Goal: Task Accomplishment & Management: Manage account settings

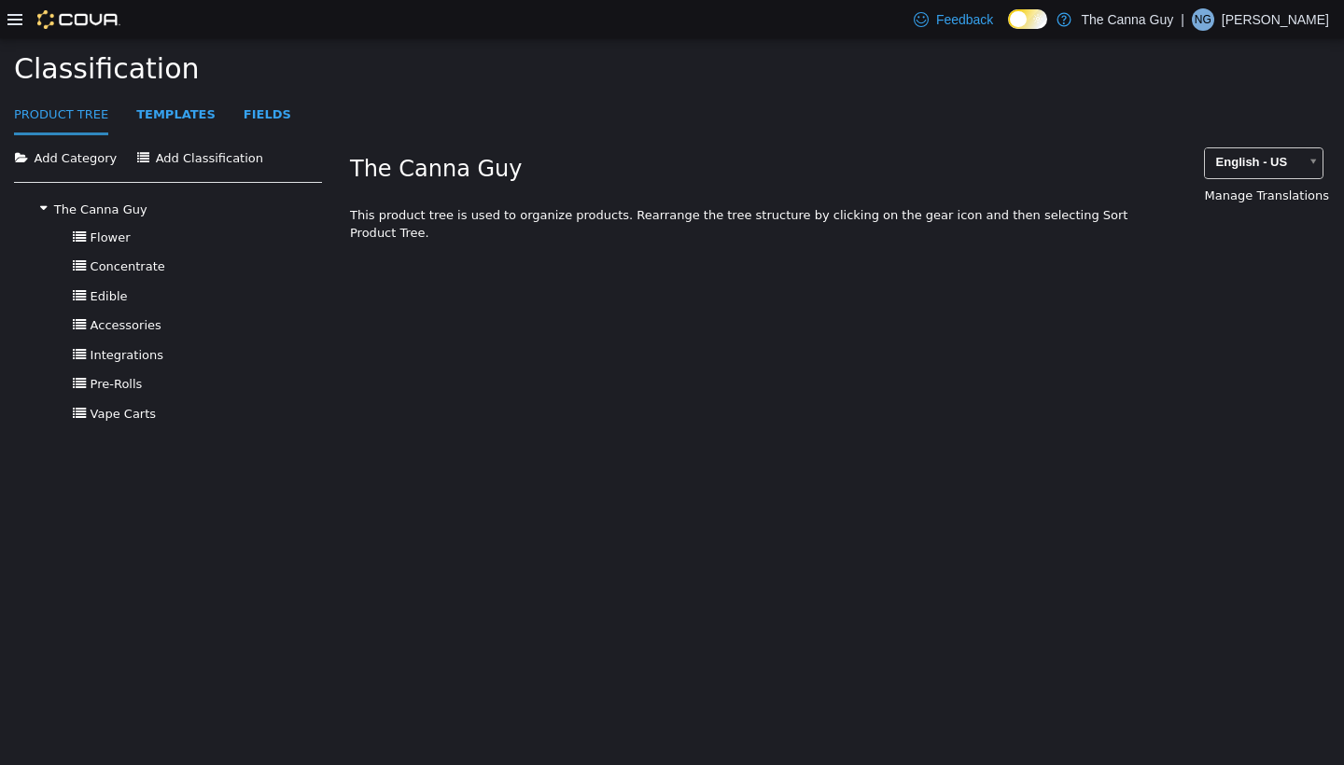
click at [21, 21] on icon at bounding box center [14, 19] width 15 height 15
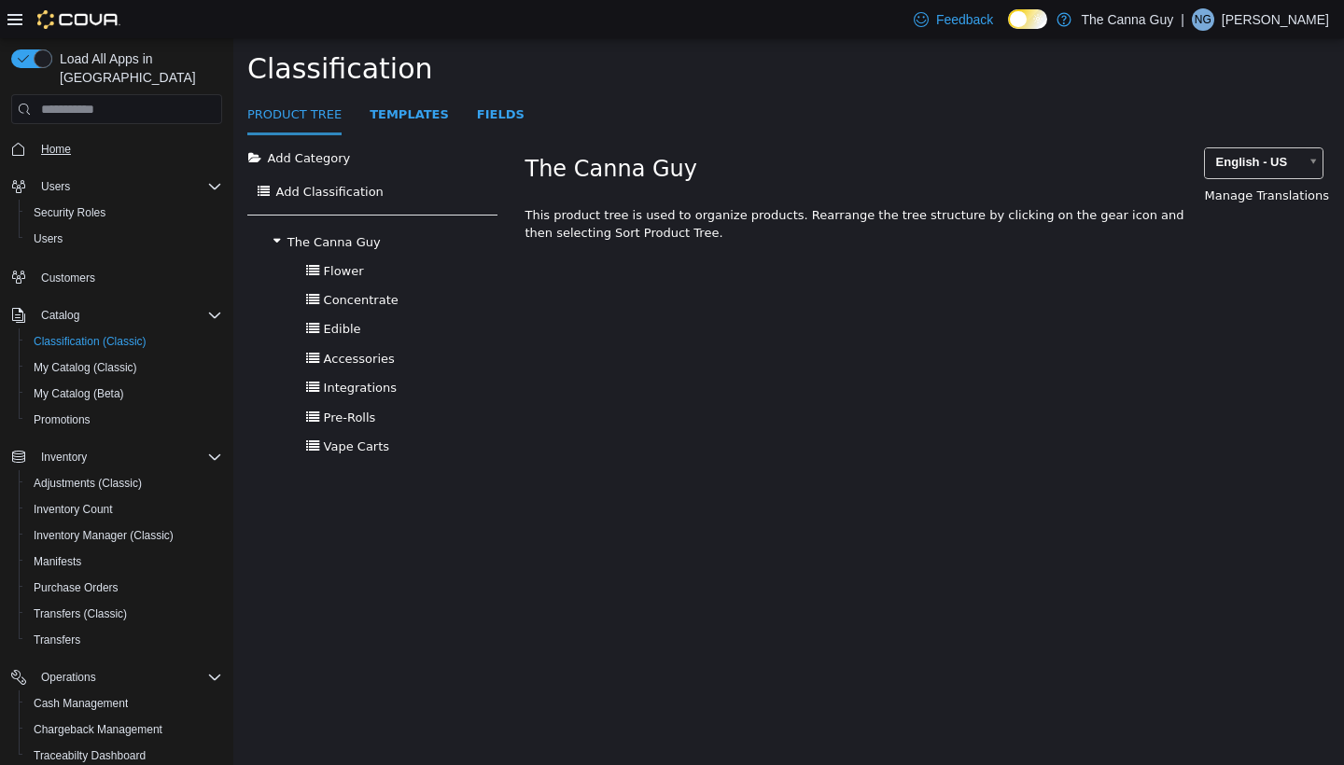
click at [77, 138] on link "Home" at bounding box center [56, 149] width 45 height 22
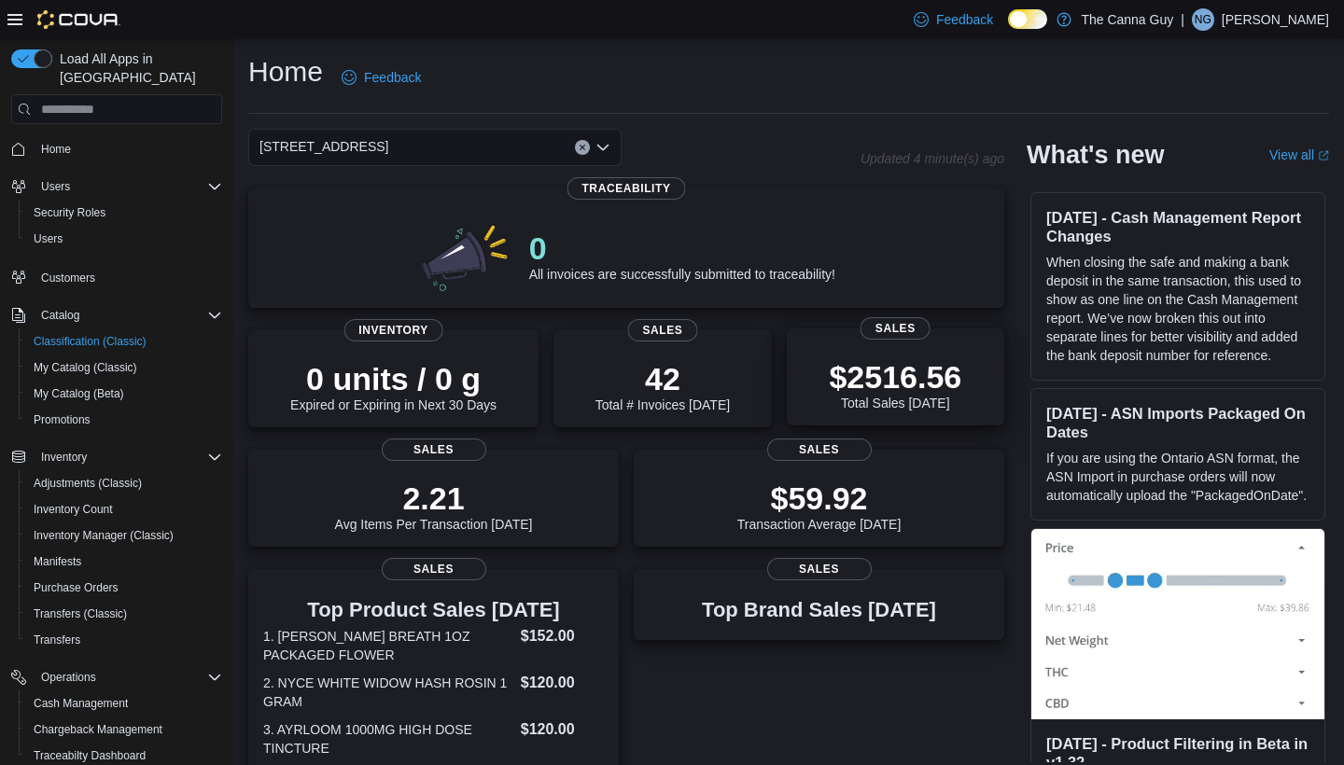
click at [826, 406] on div "$2516.56 Total Sales Today" at bounding box center [896, 381] width 188 height 60
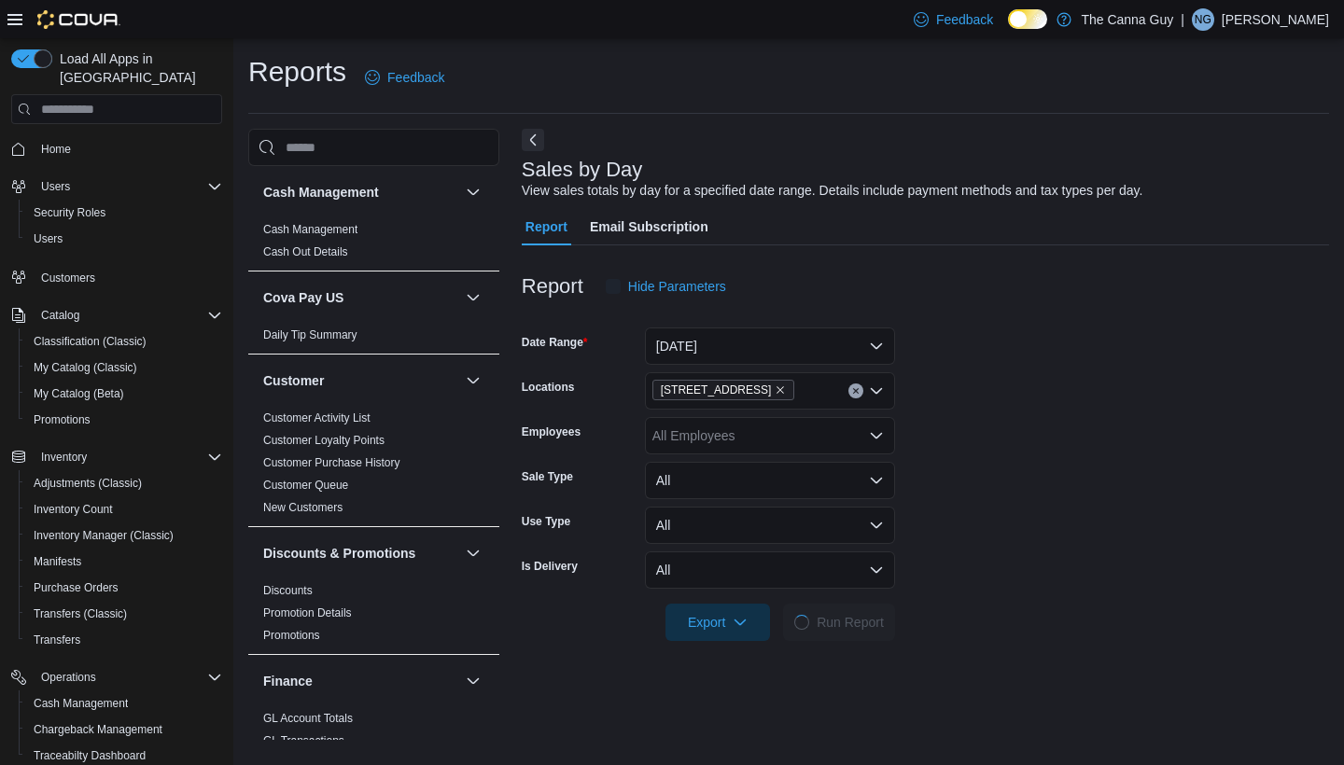
scroll to position [42, 0]
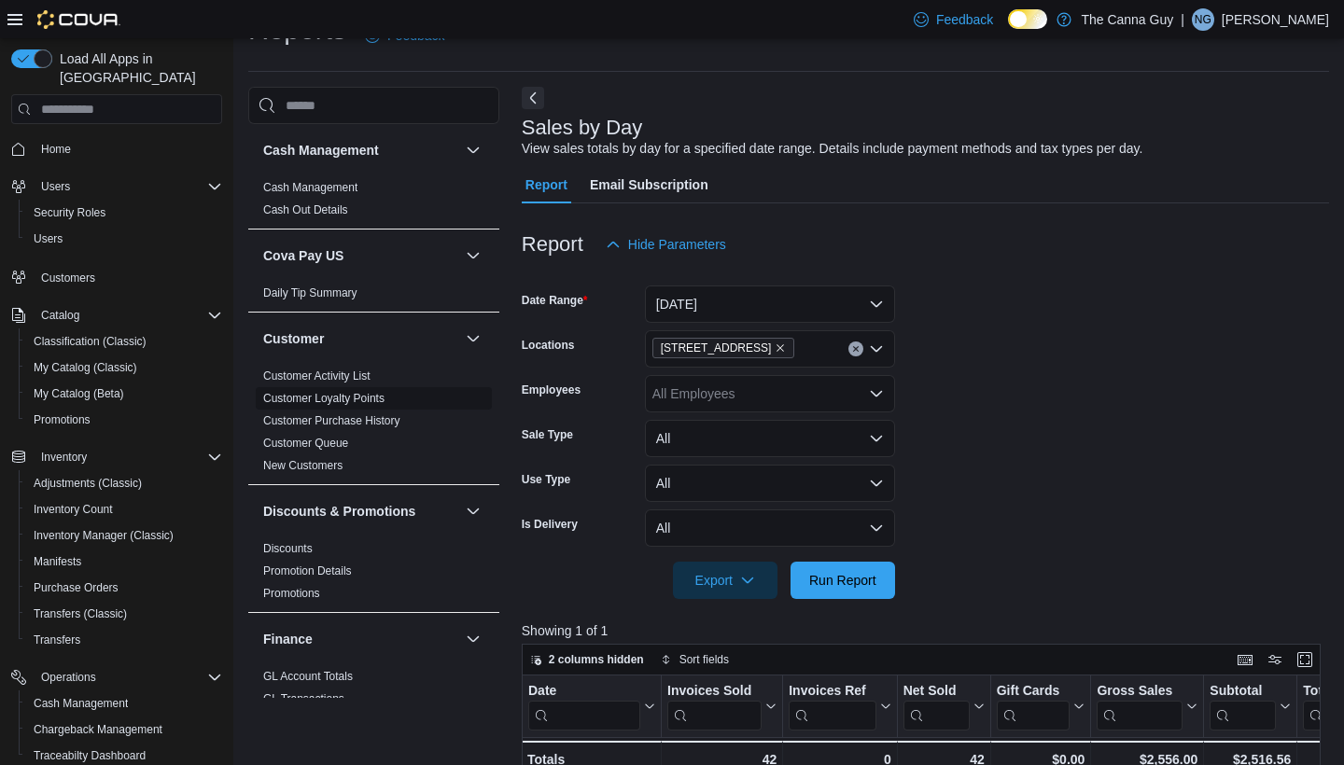
click at [360, 402] on link "Customer Loyalty Points" at bounding box center [323, 398] width 121 height 13
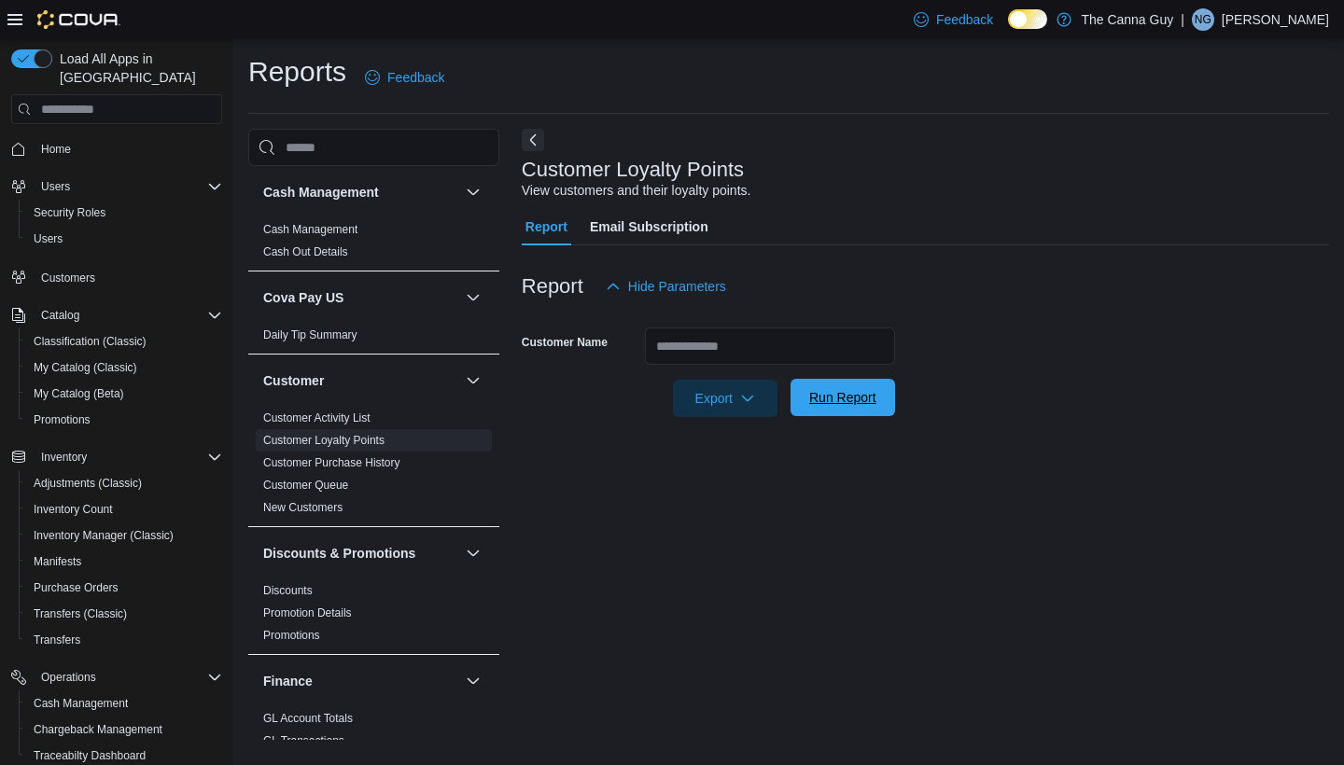
click at [842, 397] on span "Run Report" at bounding box center [842, 397] width 67 height 19
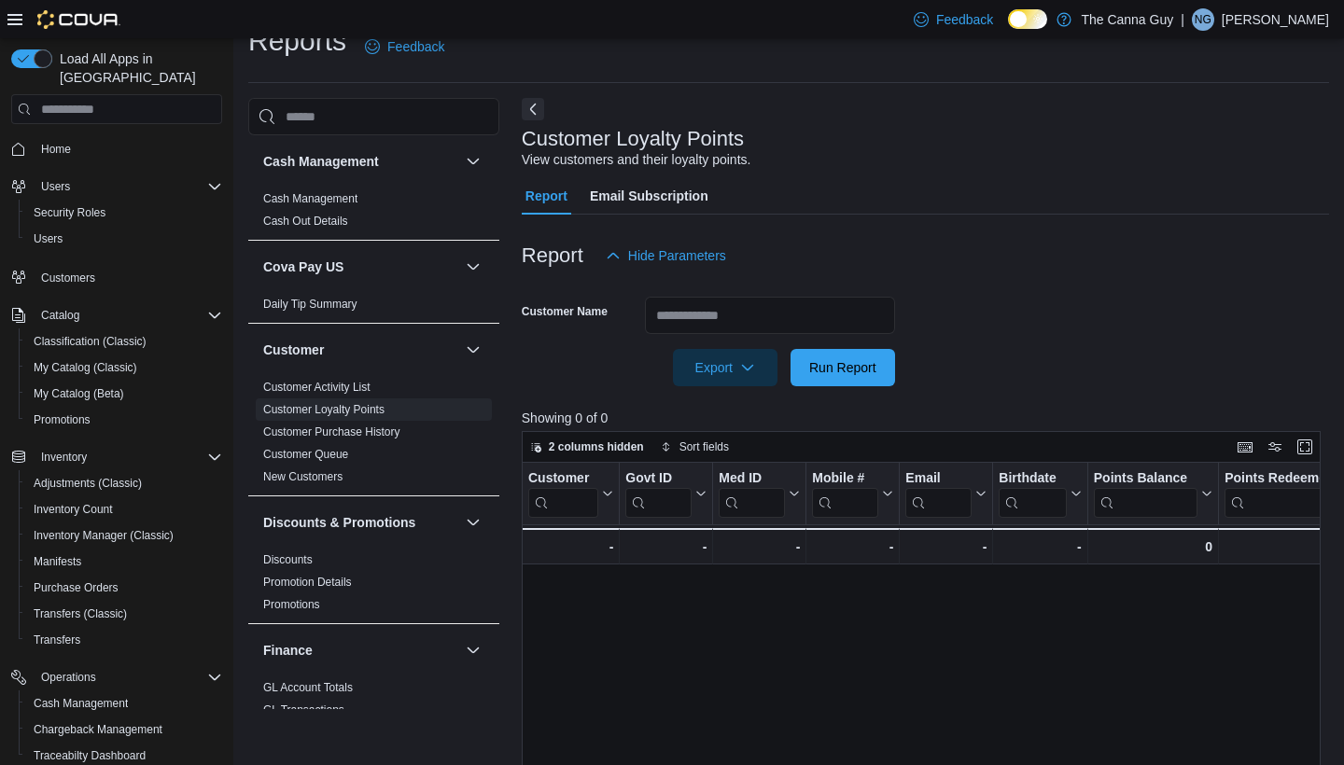
scroll to position [34, 0]
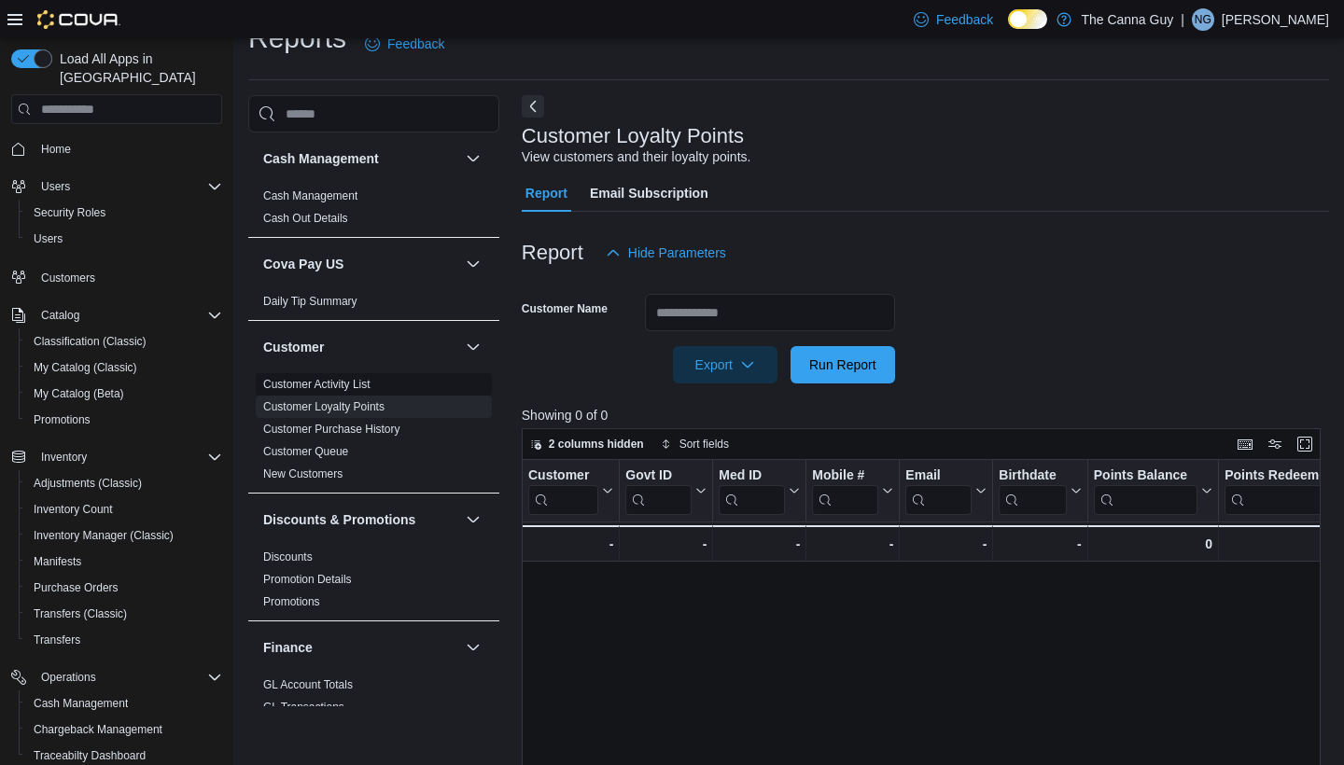
click at [326, 392] on span "Customer Activity List" at bounding box center [374, 384] width 236 height 22
click at [342, 384] on link "Customer Activity List" at bounding box center [316, 384] width 107 height 13
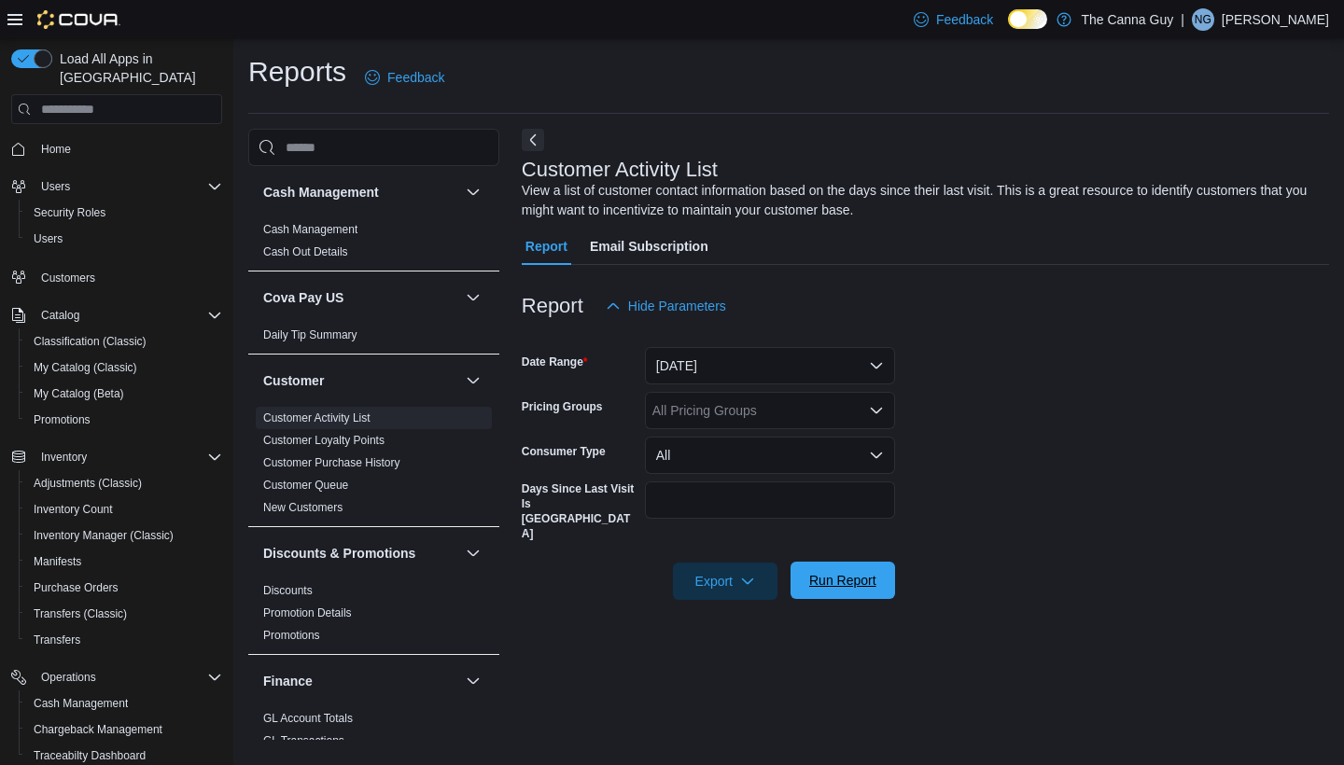
click at [863, 571] on span "Run Report" at bounding box center [842, 580] width 67 height 19
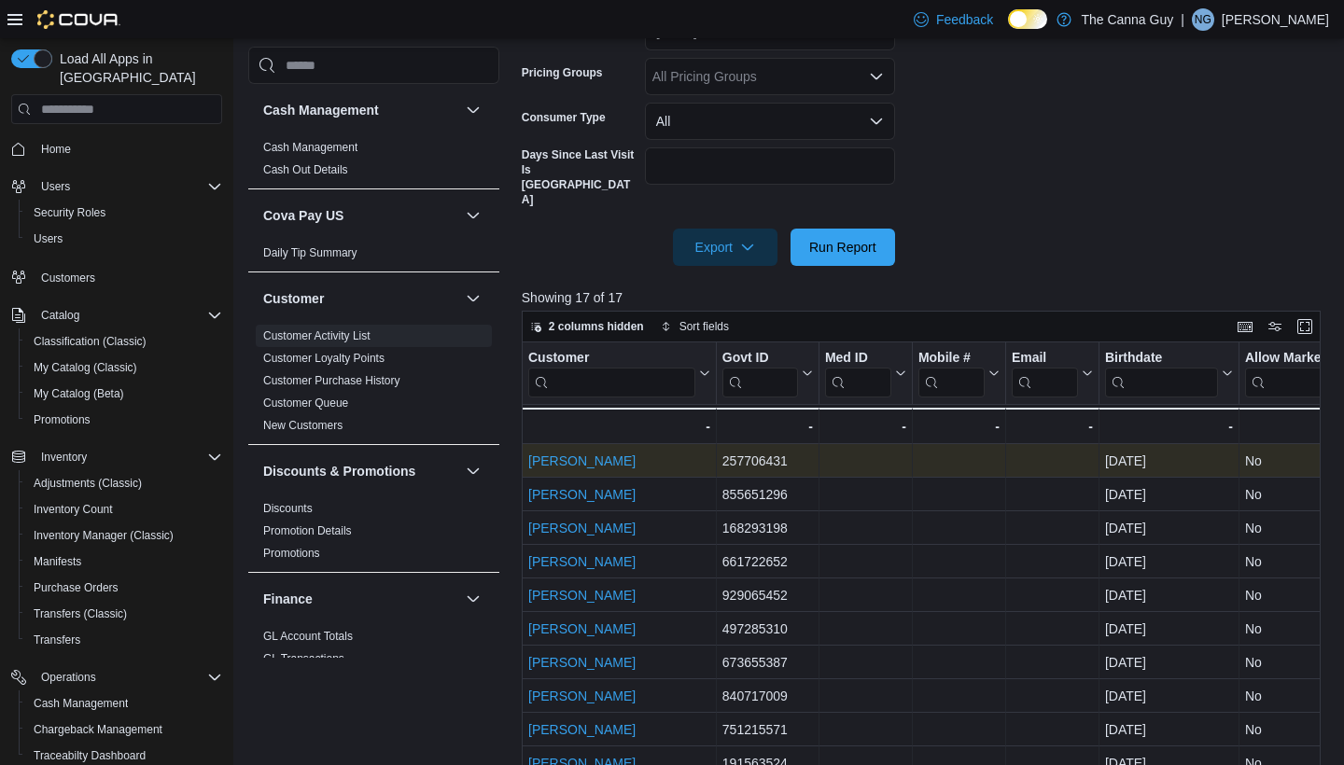
click at [574, 454] on link "Adam Barriger" at bounding box center [581, 461] width 107 height 15
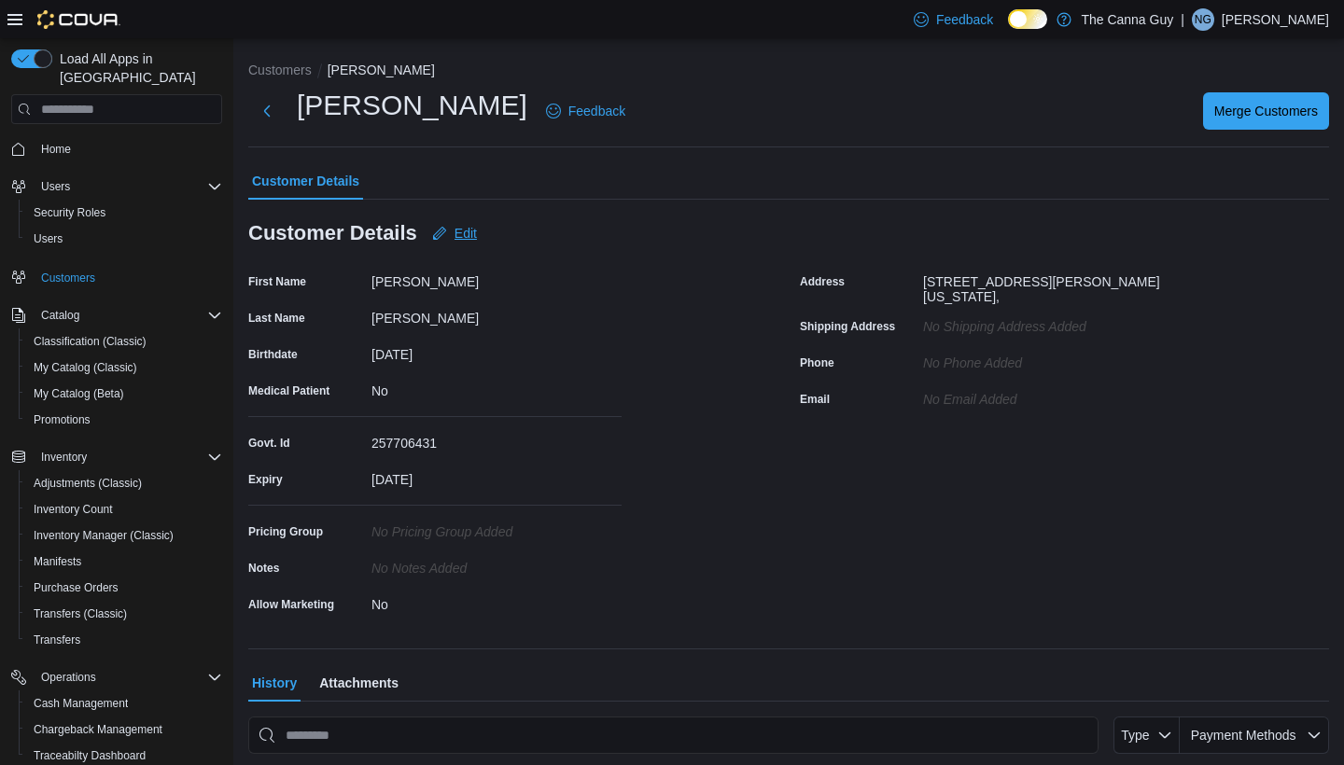
click at [468, 230] on span "Edit" at bounding box center [465, 233] width 22 height 19
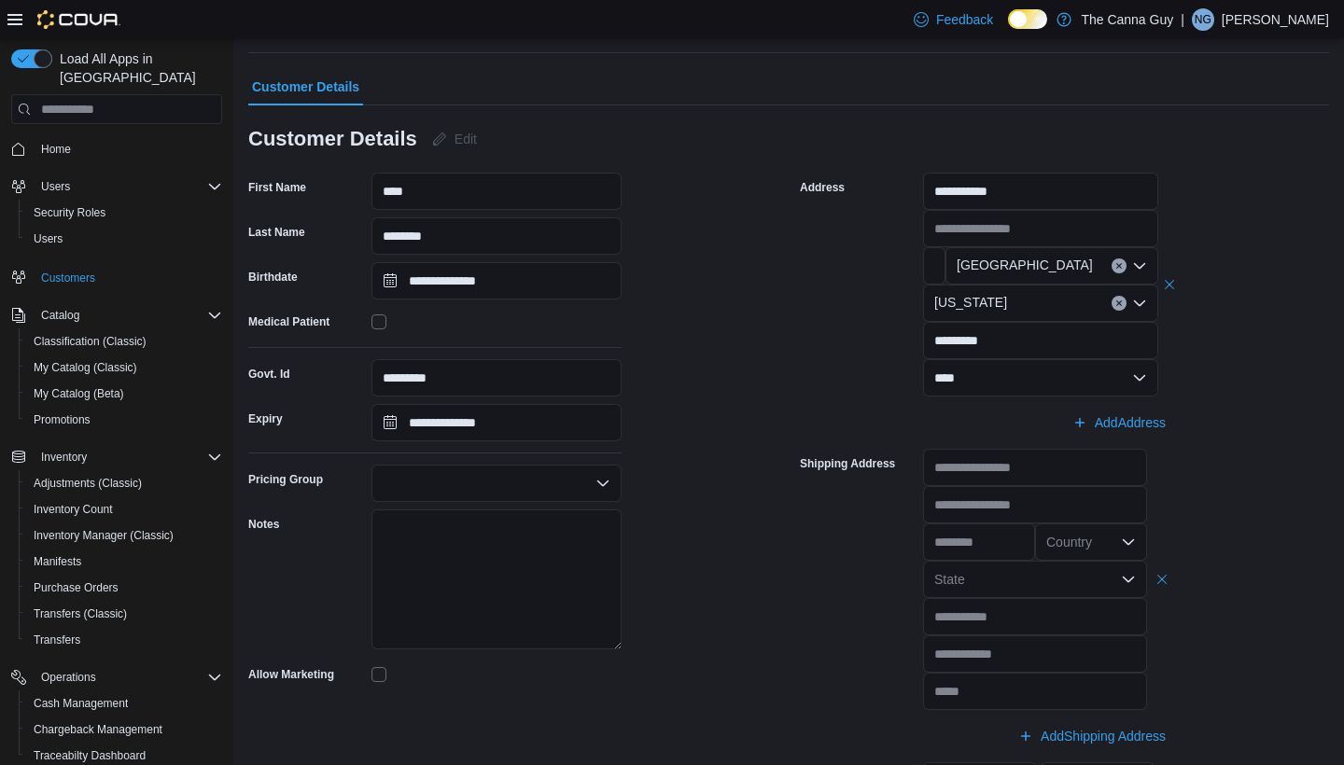
scroll to position [115, 0]
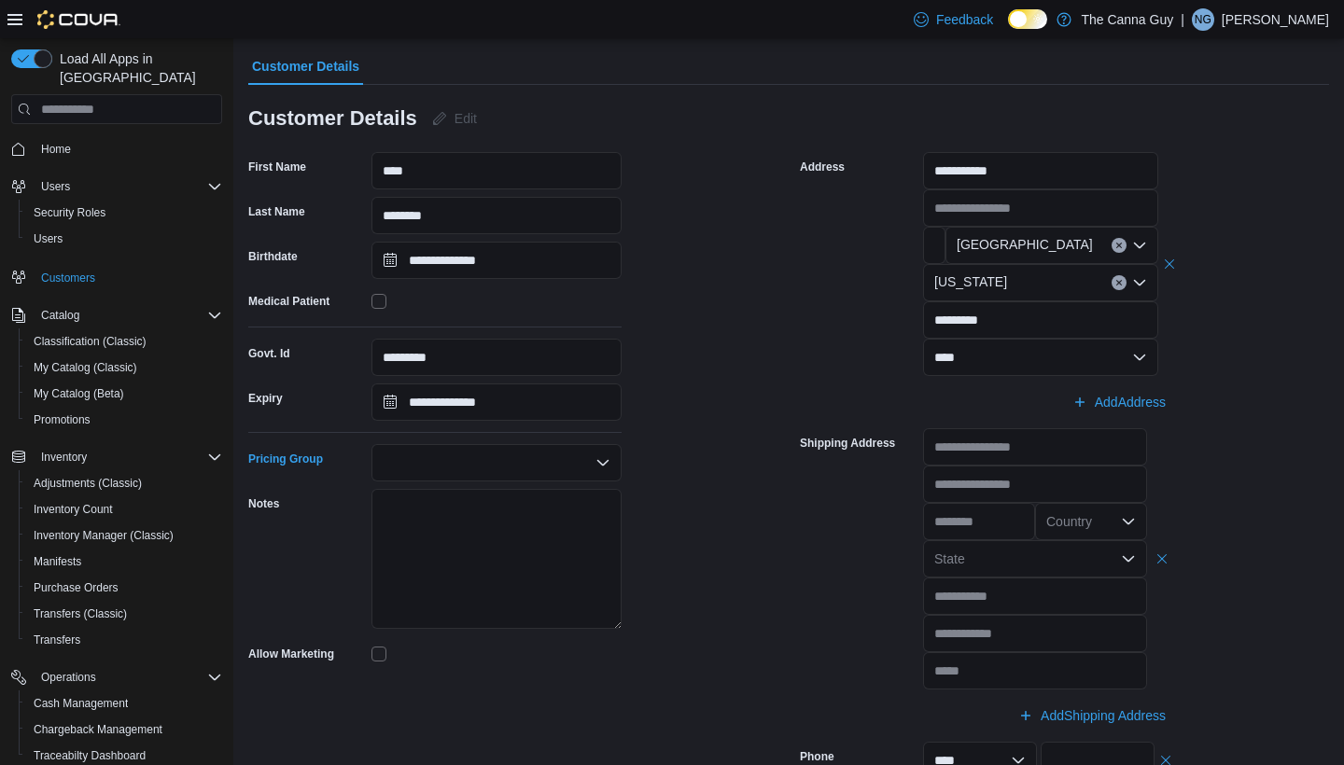
click at [602, 460] on icon "Open list of options" at bounding box center [602, 462] width 15 height 15
click at [663, 423] on div "**********" at bounding box center [512, 532] width 529 height 761
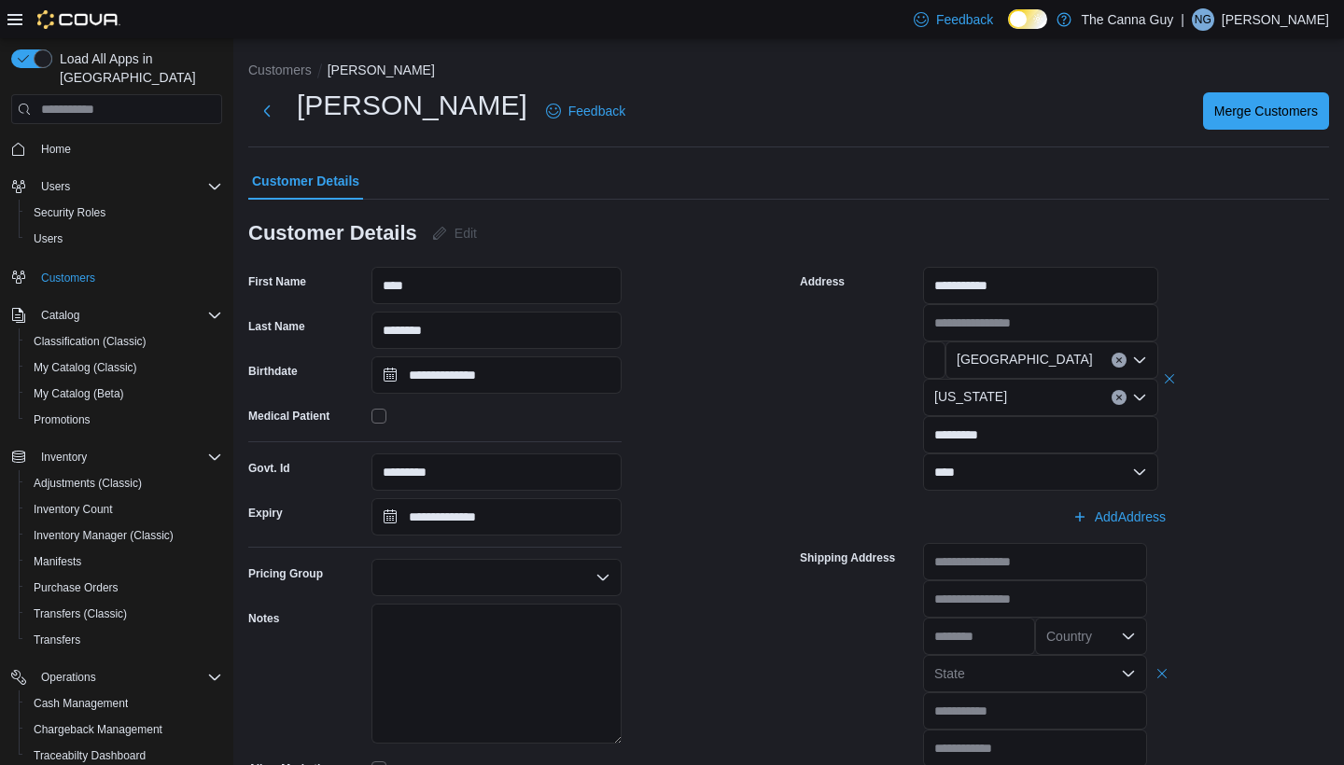
scroll to position [0, 0]
click at [267, 108] on button "Next" at bounding box center [266, 109] width 37 height 37
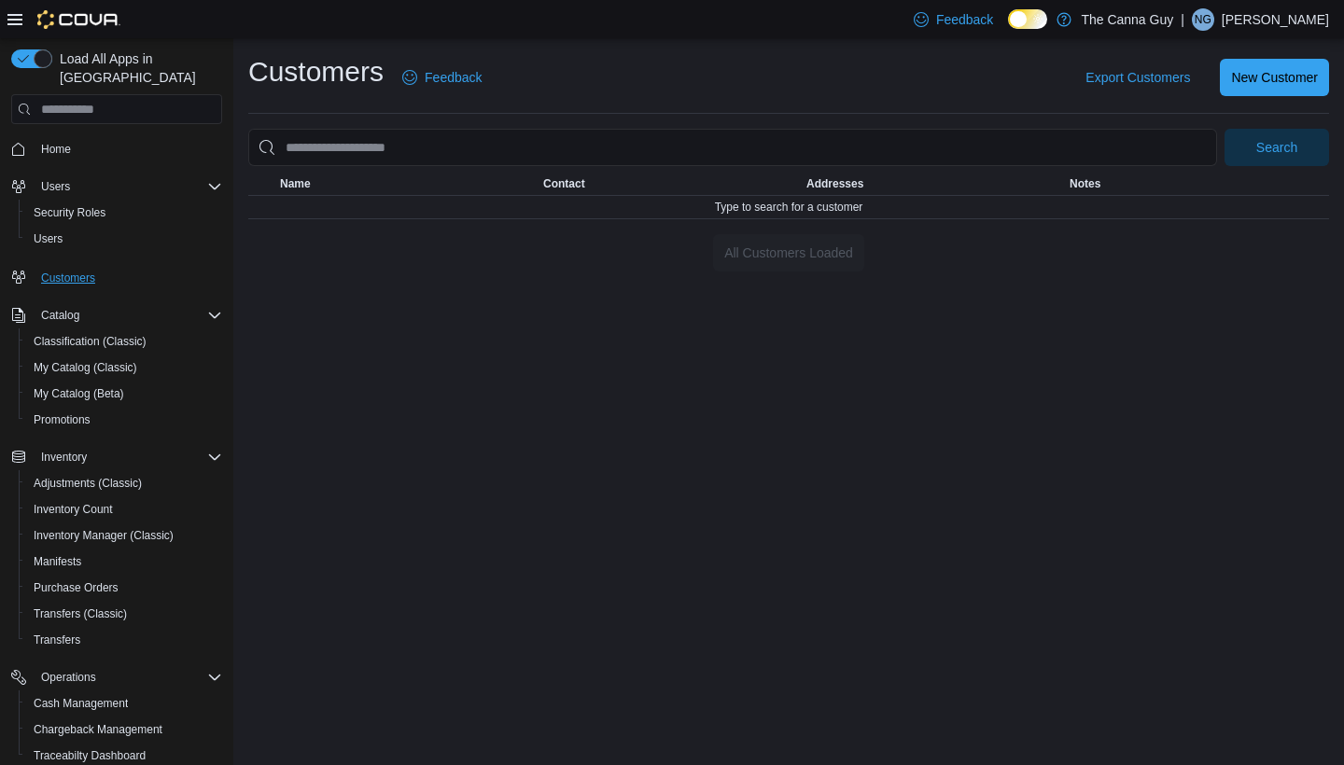
click at [67, 271] on span "Customers" at bounding box center [68, 278] width 54 height 15
click at [320, 78] on h1 "Customers" at bounding box center [315, 71] width 135 height 37
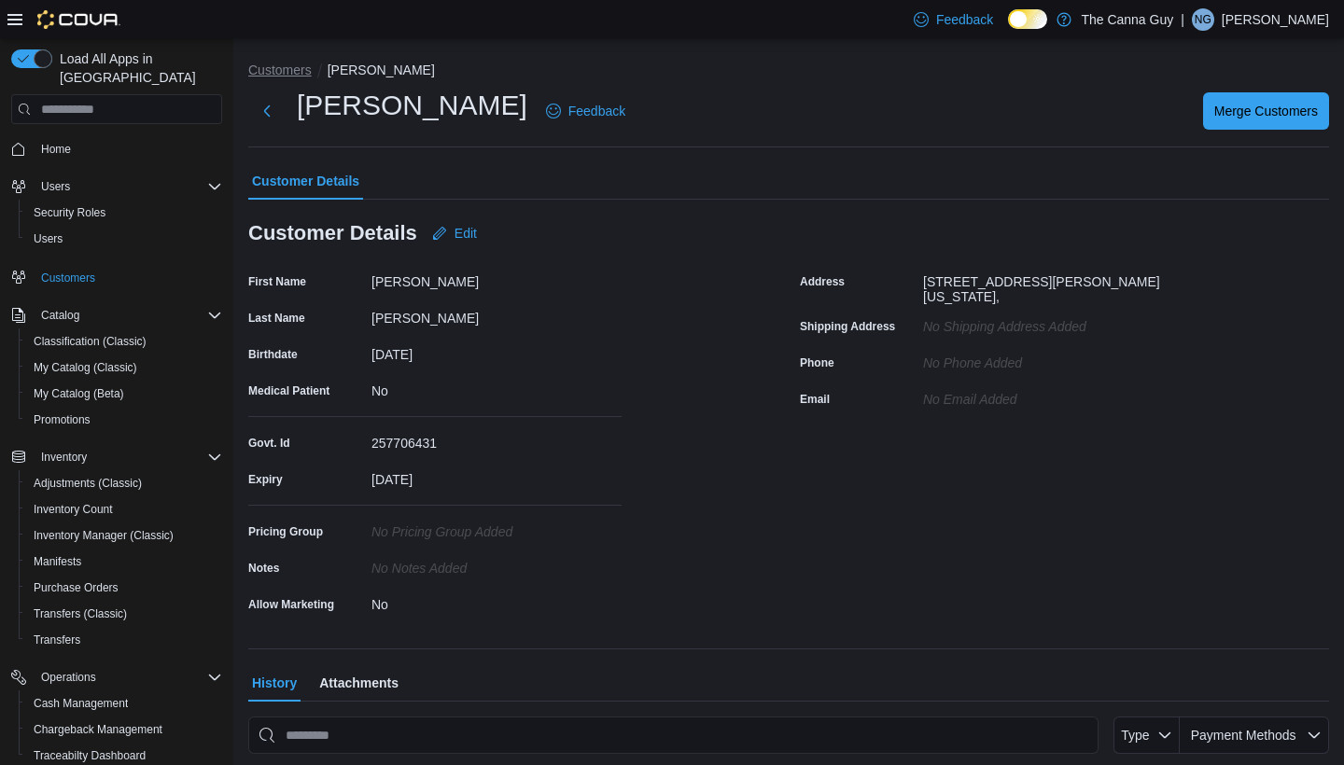
click at [278, 72] on button "Customers" at bounding box center [279, 70] width 63 height 15
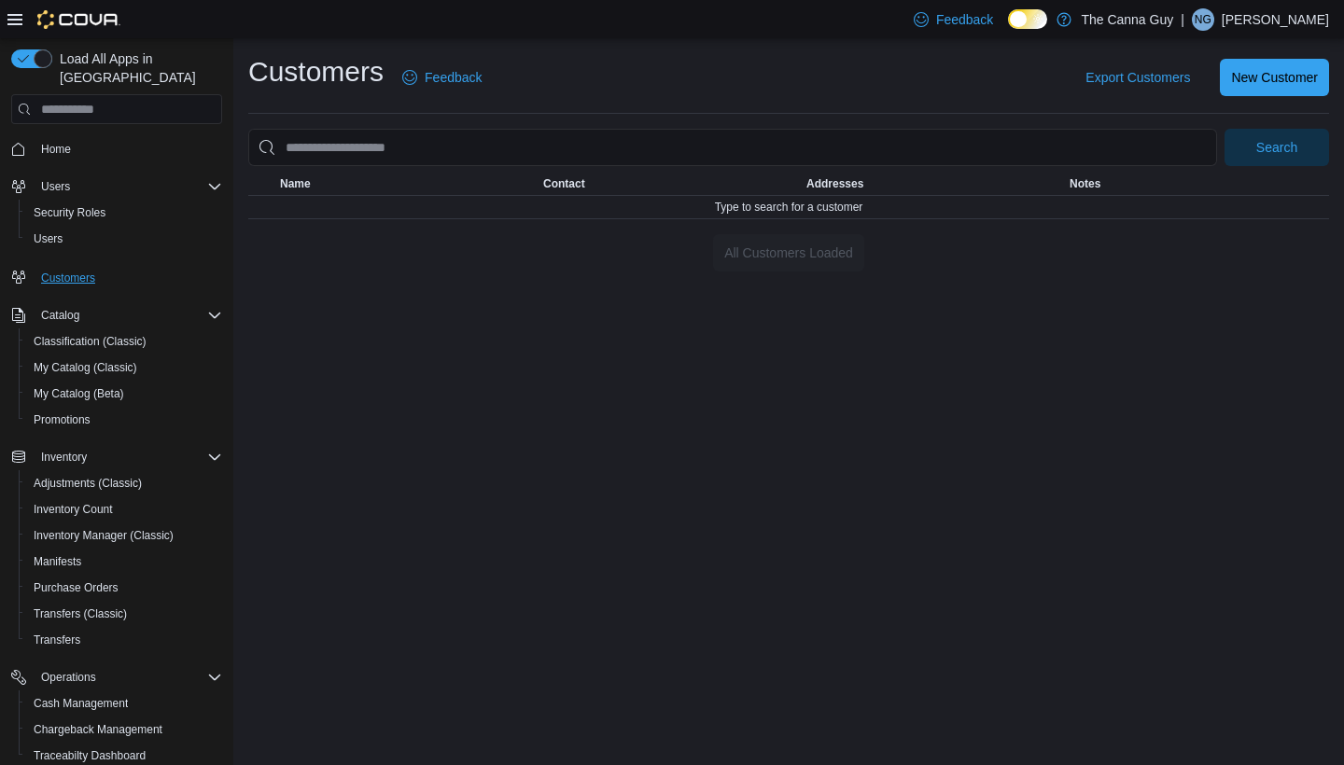
click at [64, 271] on span "Customers" at bounding box center [68, 278] width 54 height 15
click at [69, 271] on span "Customers" at bounding box center [68, 278] width 54 height 15
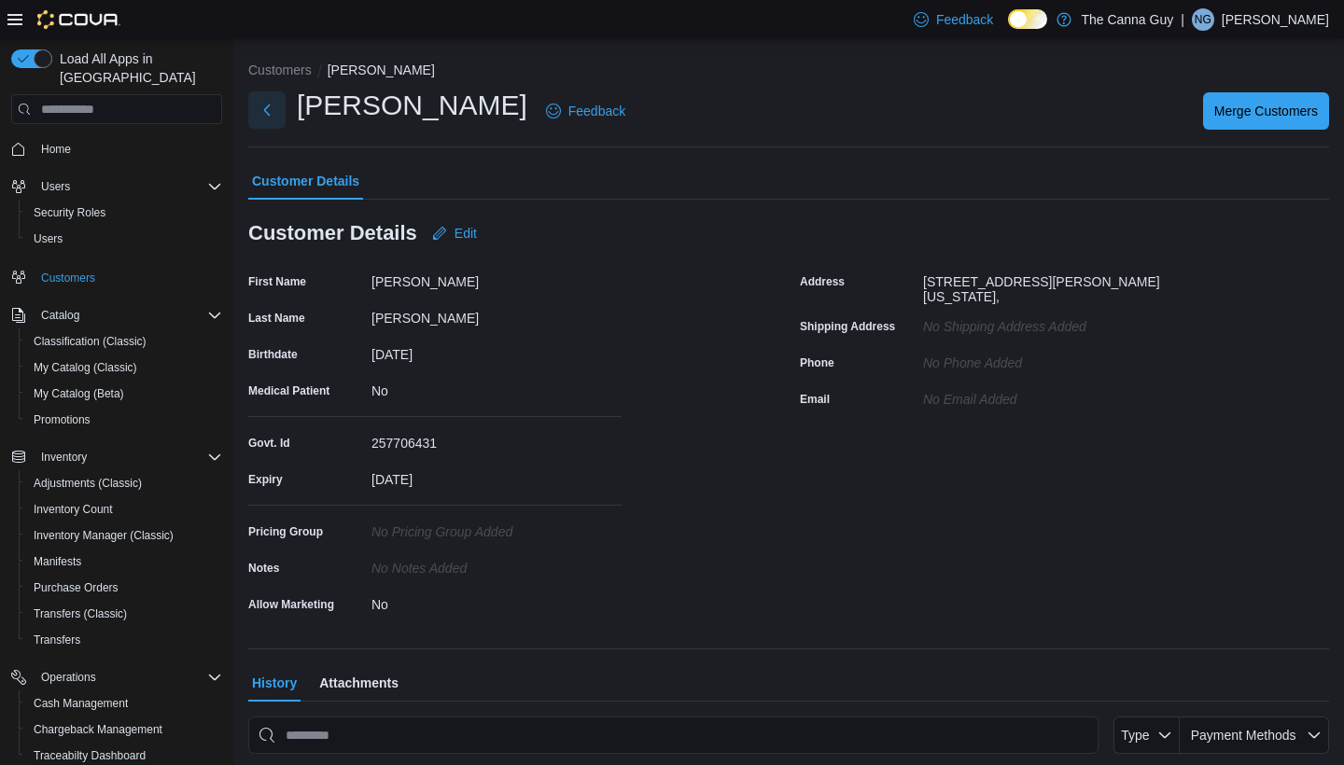
click at [266, 112] on button "Next" at bounding box center [266, 109] width 37 height 37
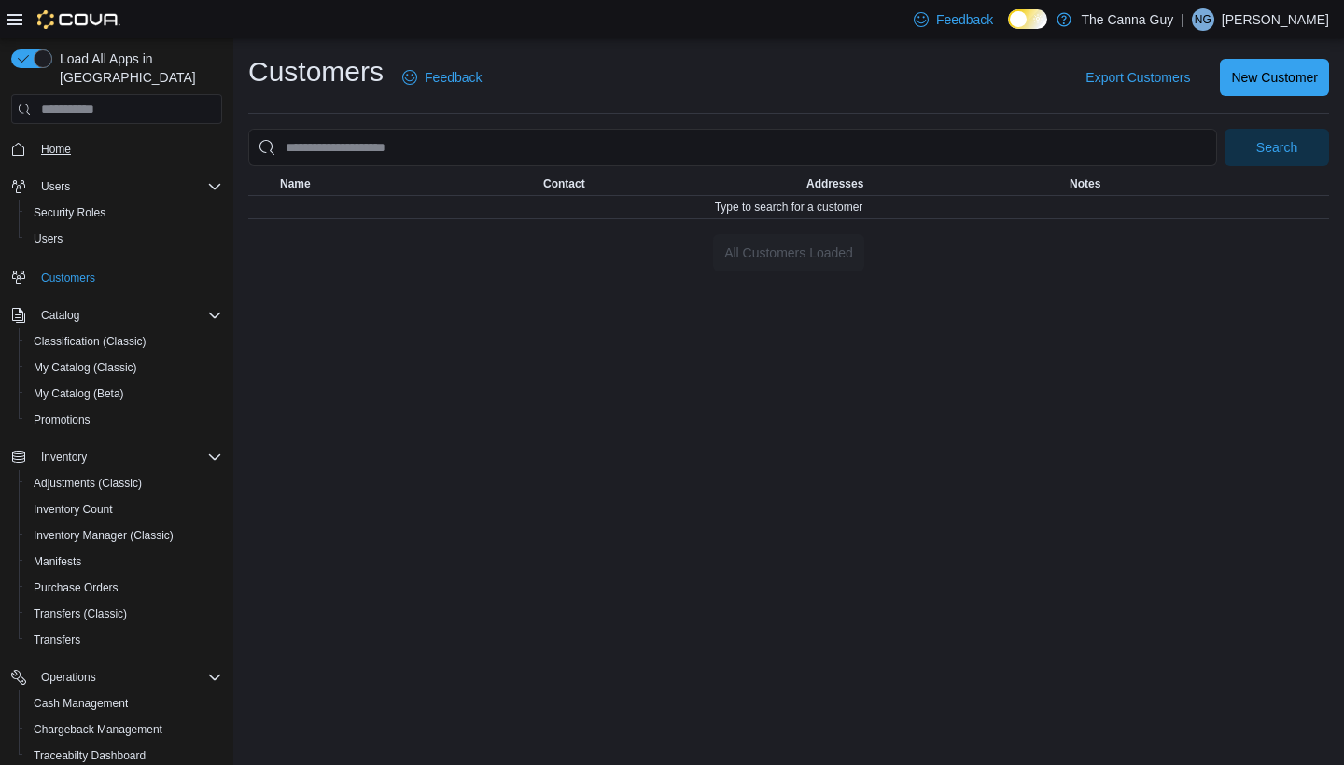
click at [60, 142] on span "Home" at bounding box center [56, 149] width 30 height 15
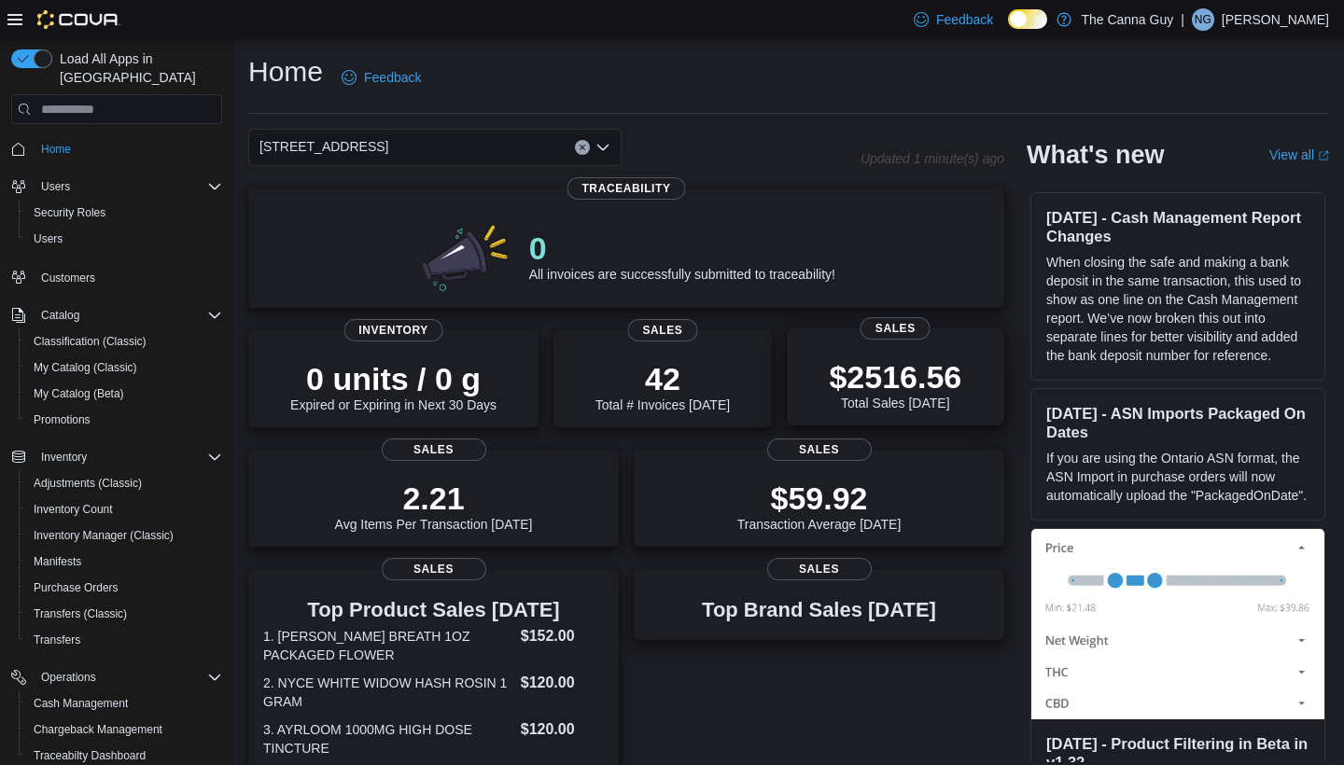
click at [802, 369] on div "$2516.56 Total Sales Today" at bounding box center [896, 381] width 188 height 60
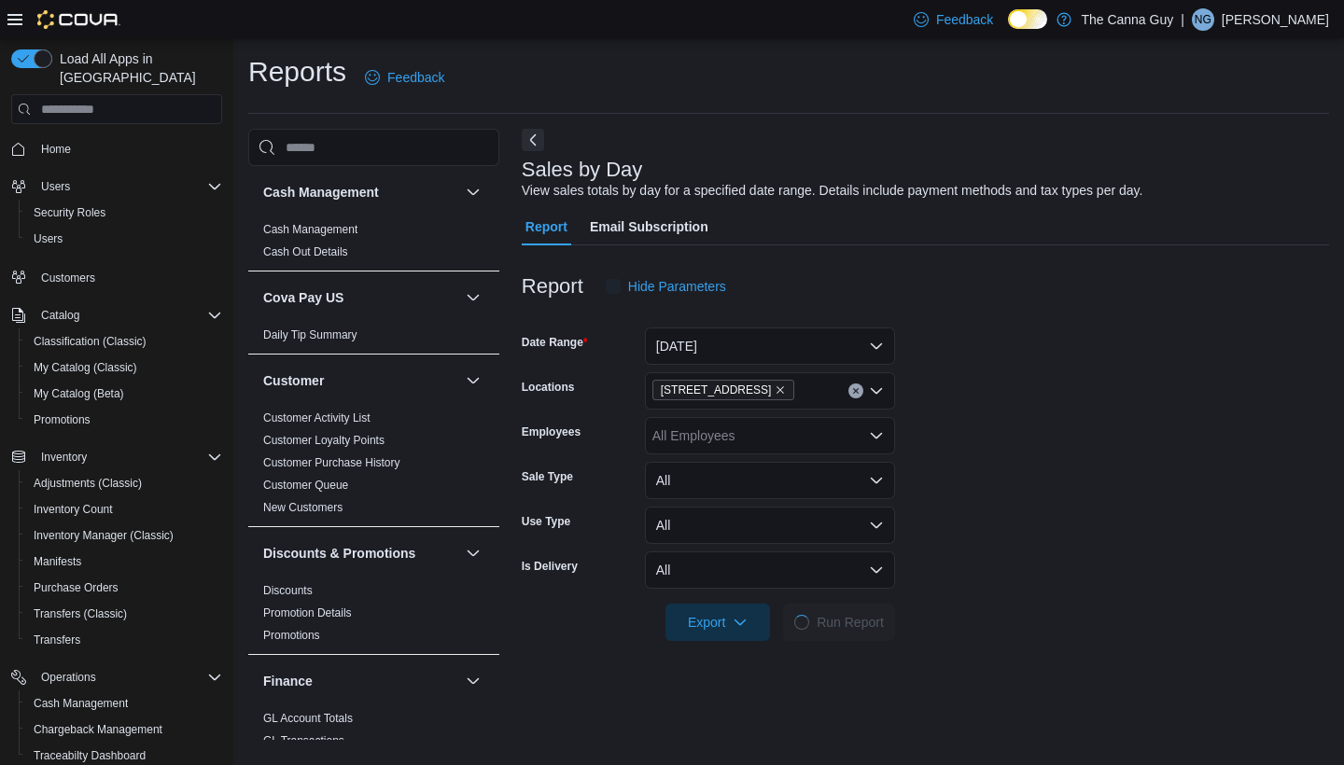
scroll to position [42, 0]
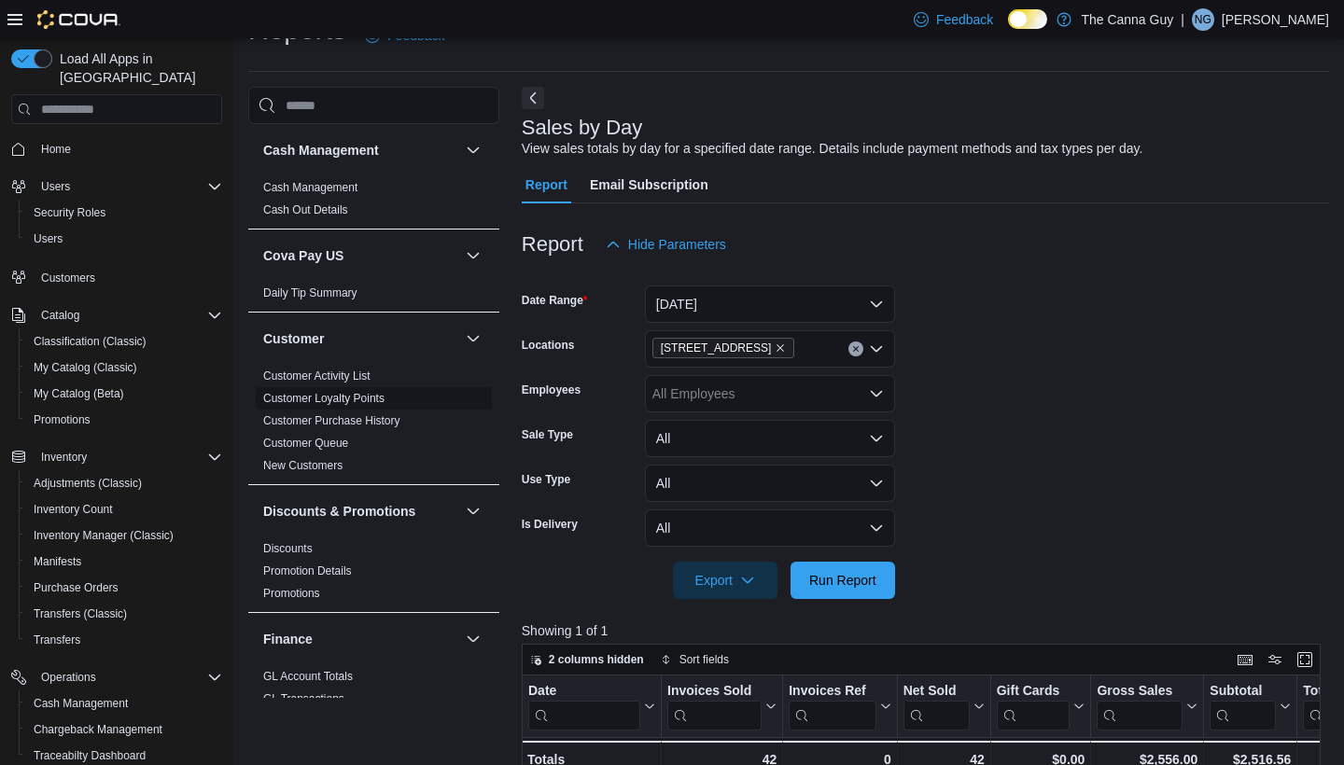
click at [356, 399] on link "Customer Loyalty Points" at bounding box center [323, 398] width 121 height 13
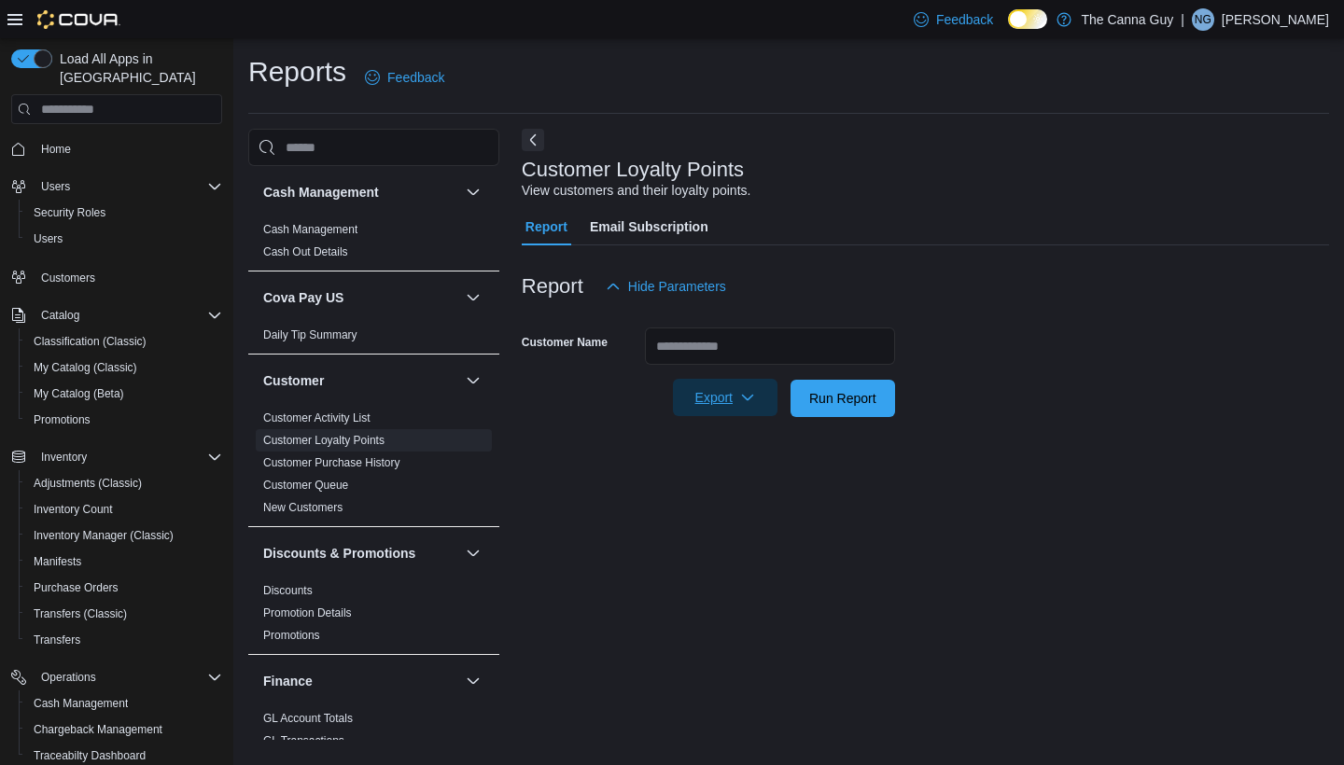
click at [750, 393] on icon "button" at bounding box center [747, 397] width 15 height 15
click at [831, 484] on div "Customer Loyalty Points View customers and their loyalty points. Report Email S…" at bounding box center [925, 434] width 807 height 611
click at [817, 391] on span "Run Report" at bounding box center [842, 397] width 67 height 19
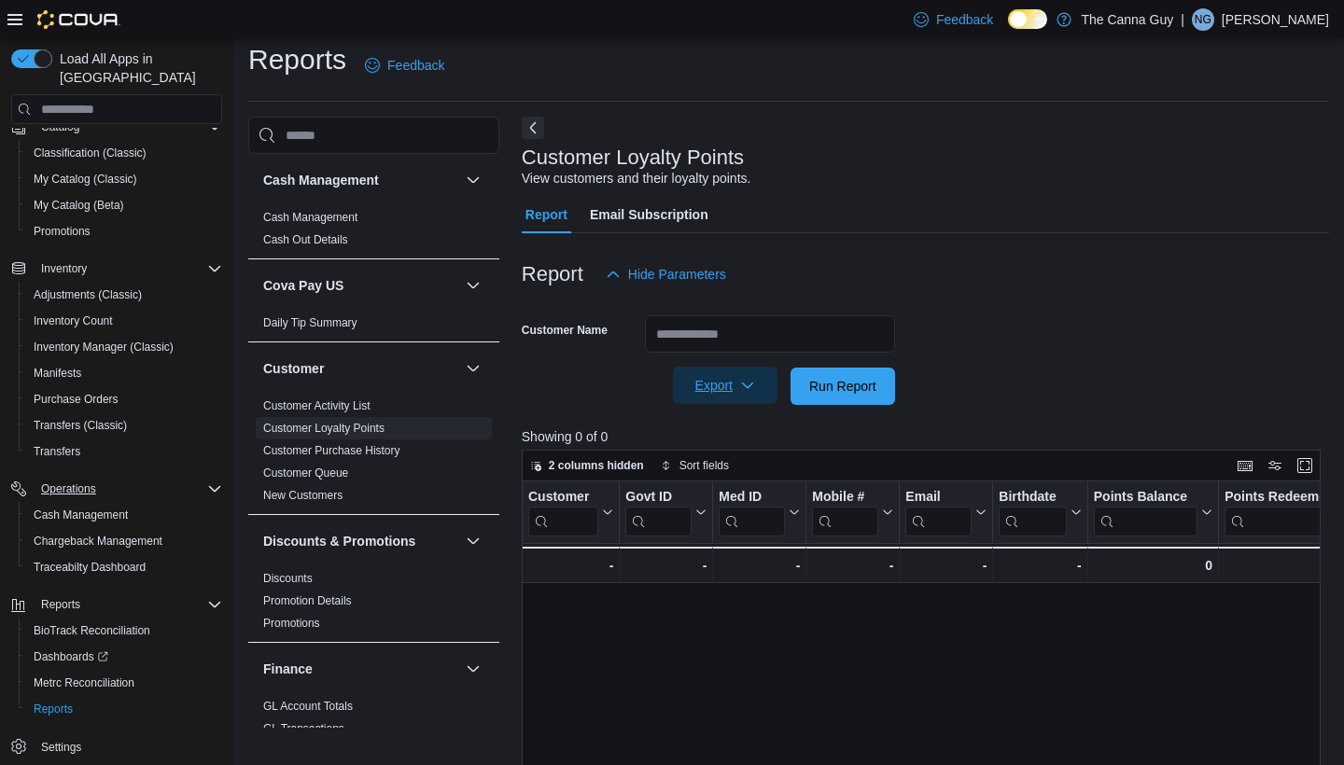
scroll to position [188, 0]
click at [67, 740] on span "Settings" at bounding box center [61, 747] width 40 height 15
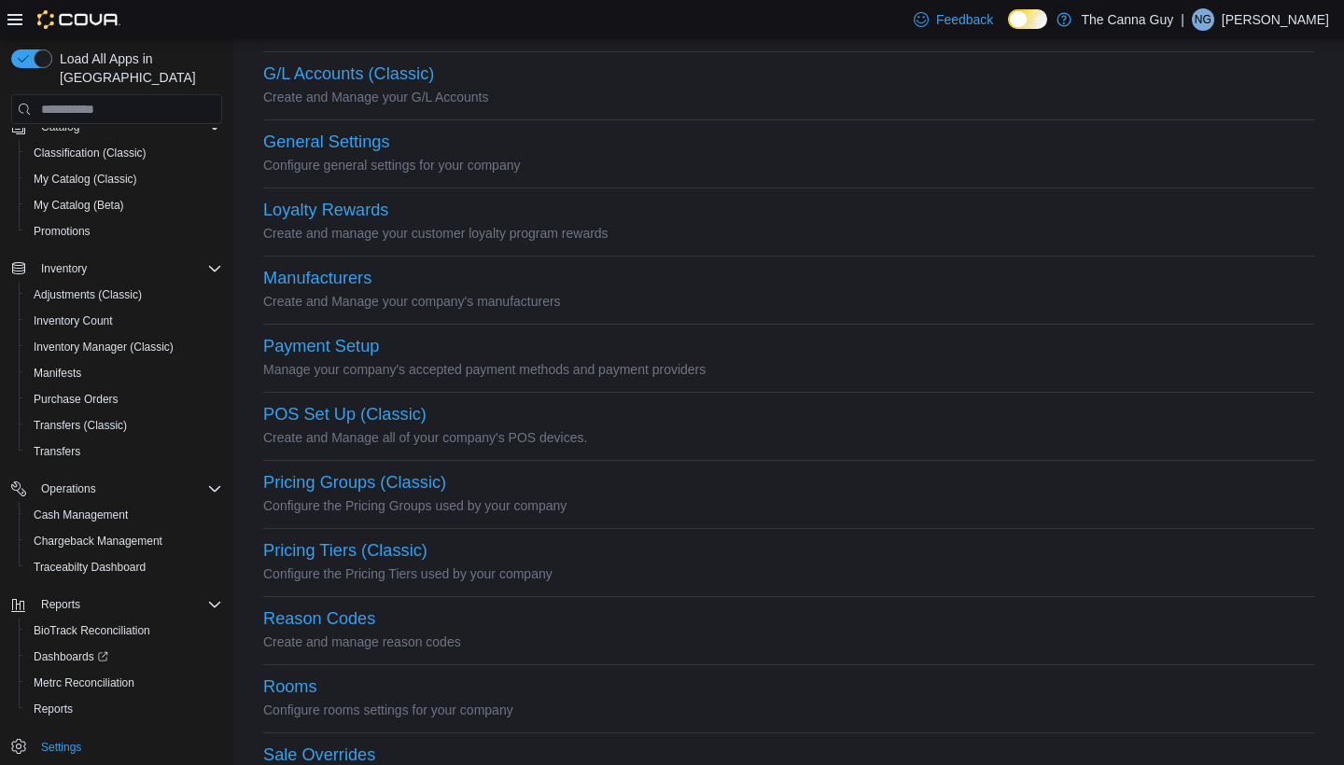
scroll to position [399, 0]
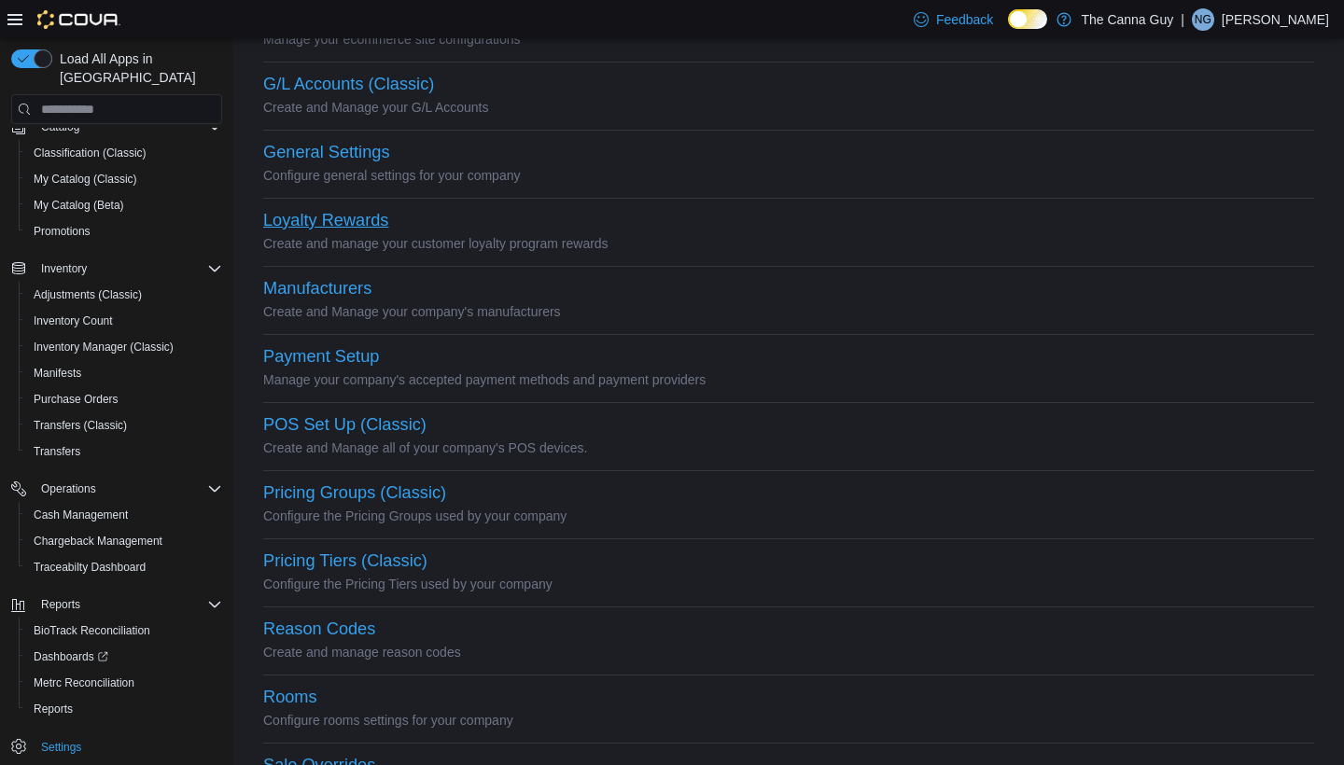
click at [345, 220] on button "Loyalty Rewards" at bounding box center [325, 221] width 125 height 20
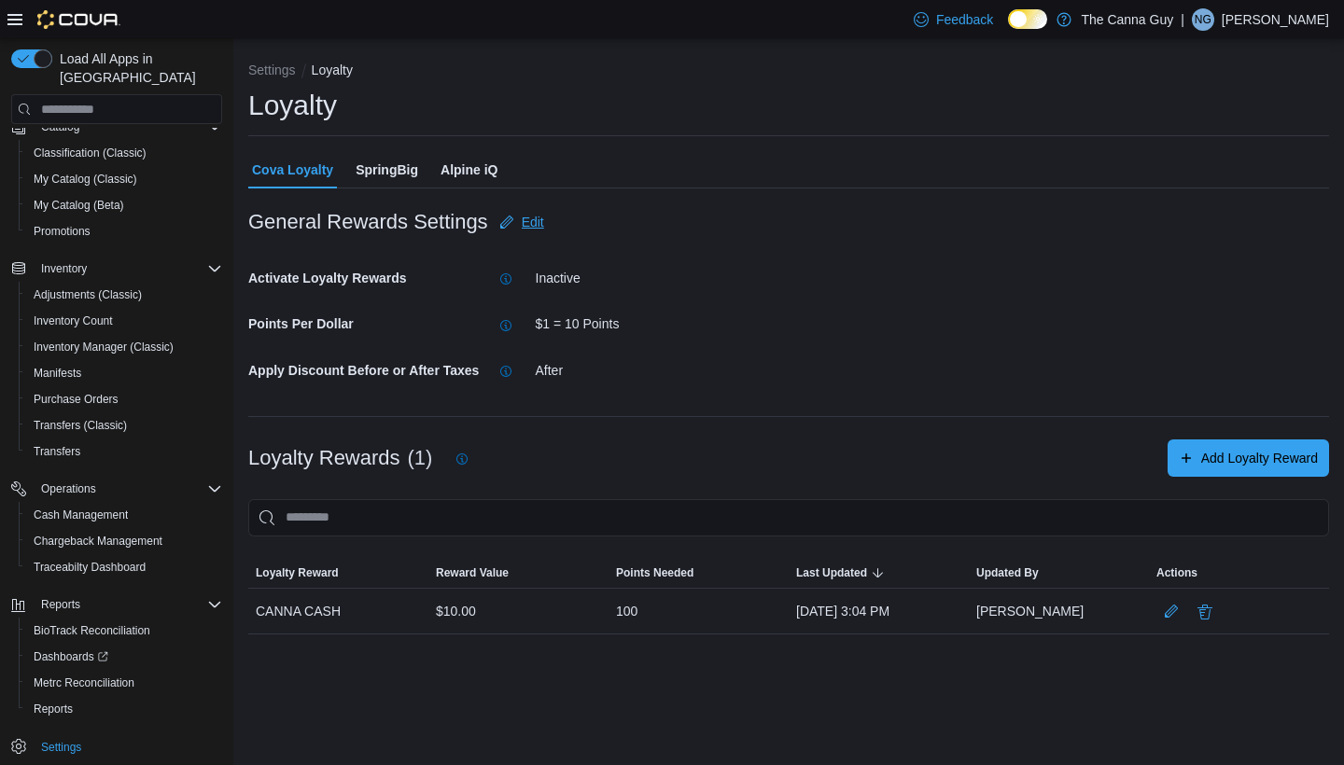
click at [536, 216] on span "Edit" at bounding box center [533, 222] width 22 height 19
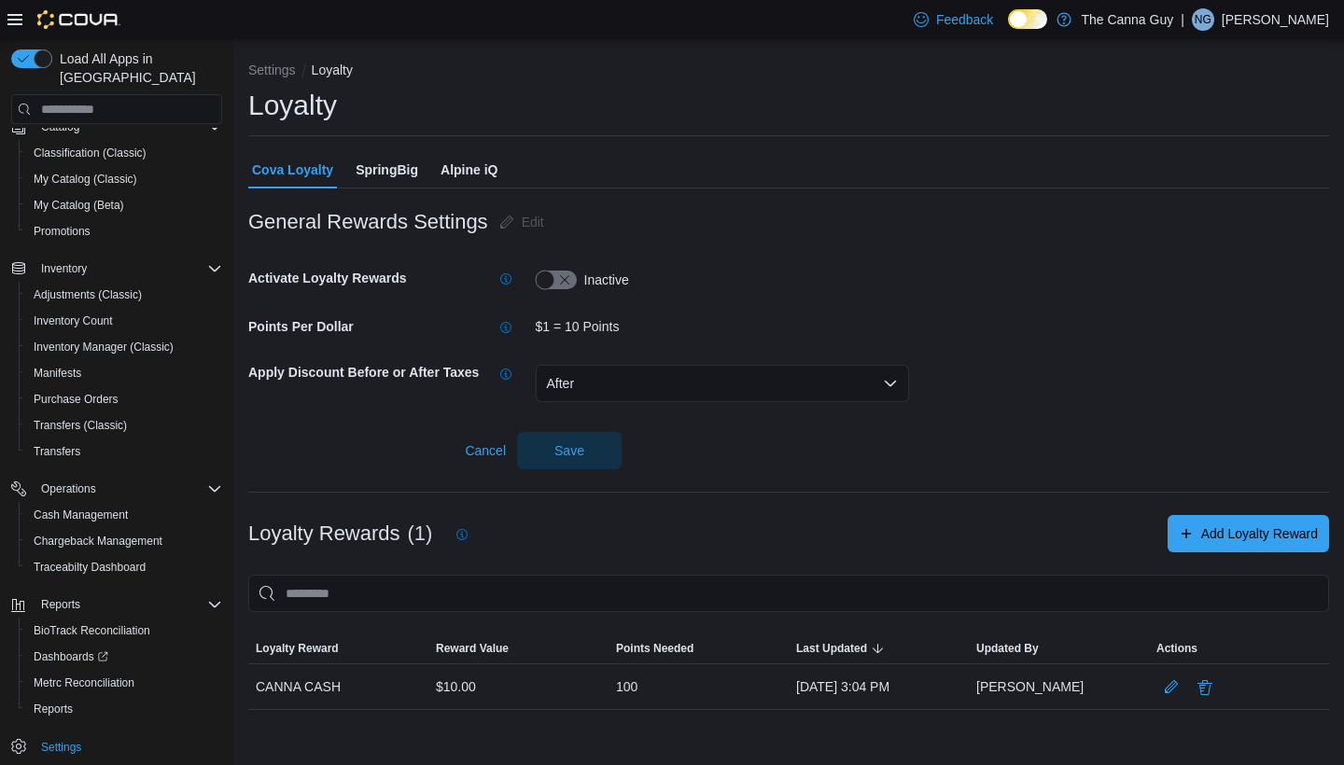
click at [565, 282] on button "button" at bounding box center [556, 280] width 41 height 19
click at [576, 454] on span "Save" at bounding box center [569, 449] width 30 height 19
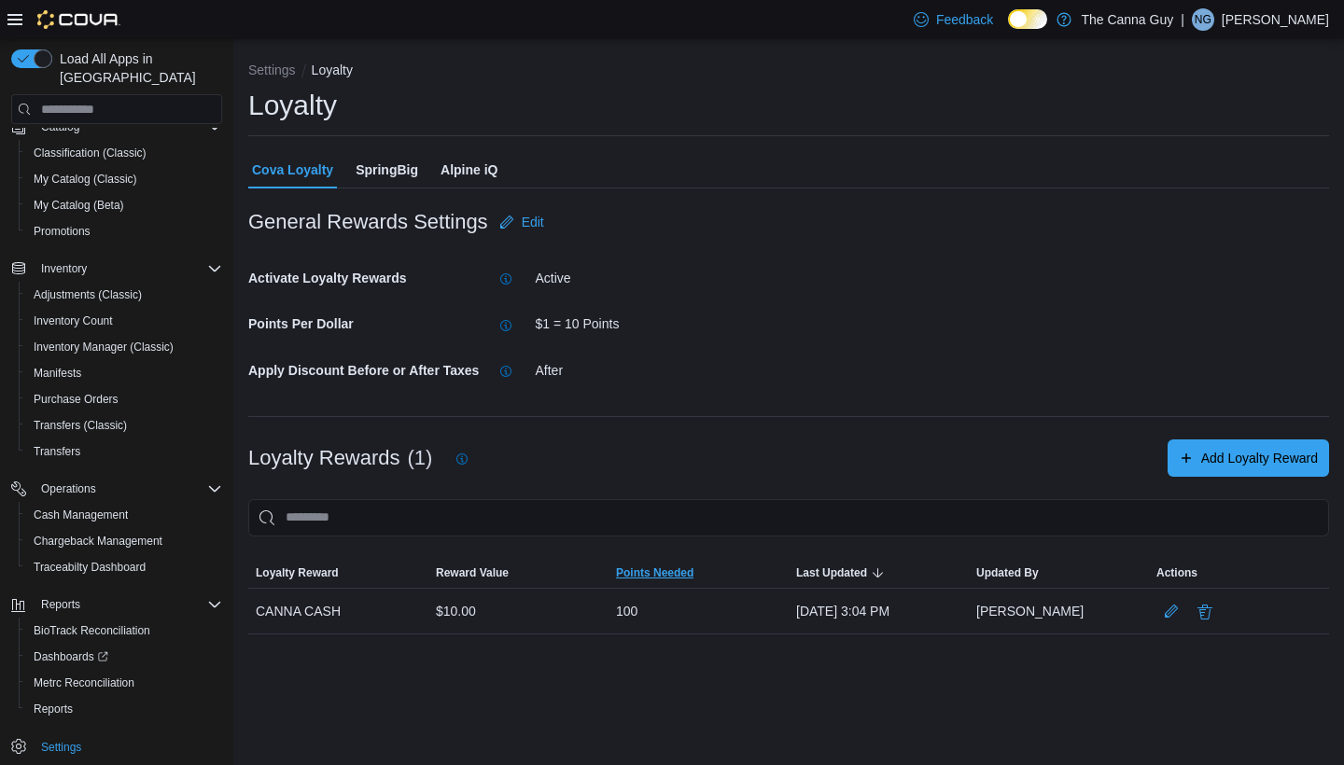
click at [661, 572] on span "Points Needed" at bounding box center [654, 572] width 77 height 15
click at [525, 221] on span "Edit" at bounding box center [533, 222] width 22 height 19
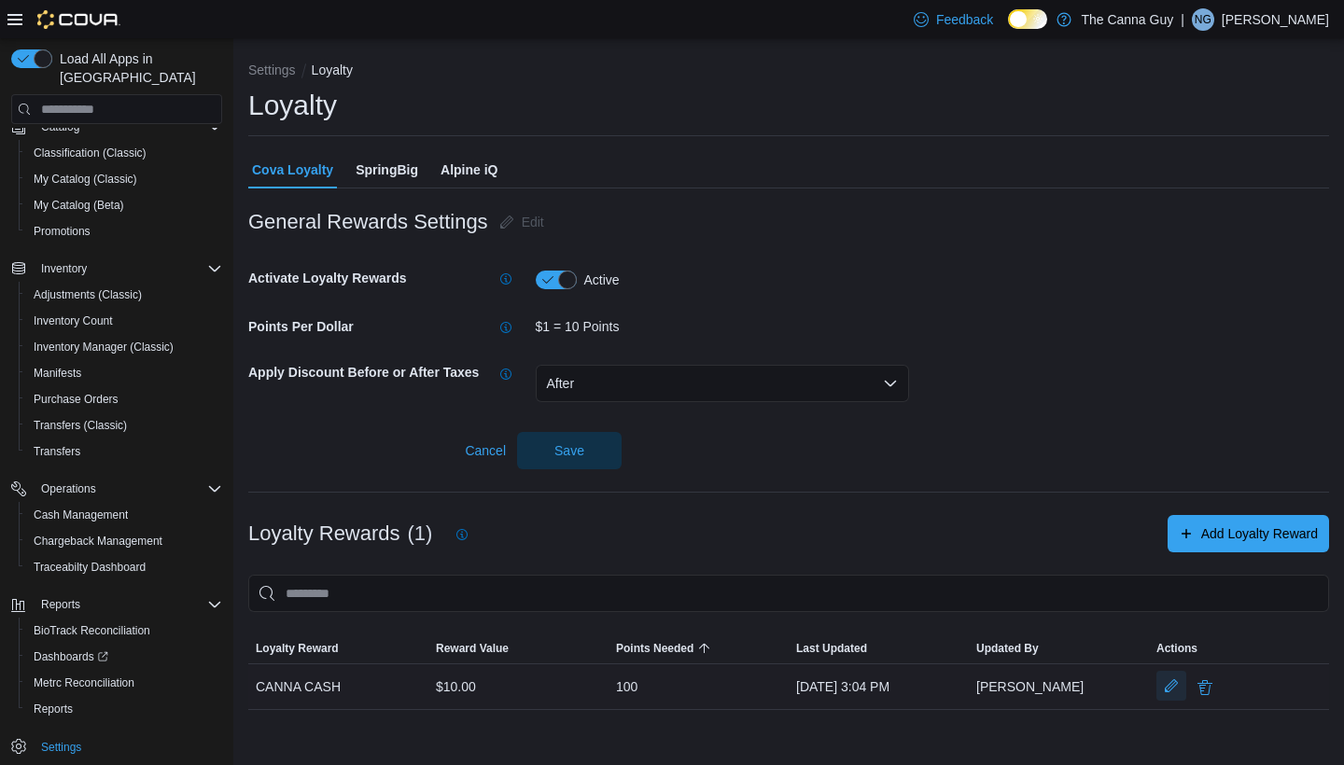
click at [1173, 687] on button "Edit LoyalReward" at bounding box center [1171, 686] width 30 height 30
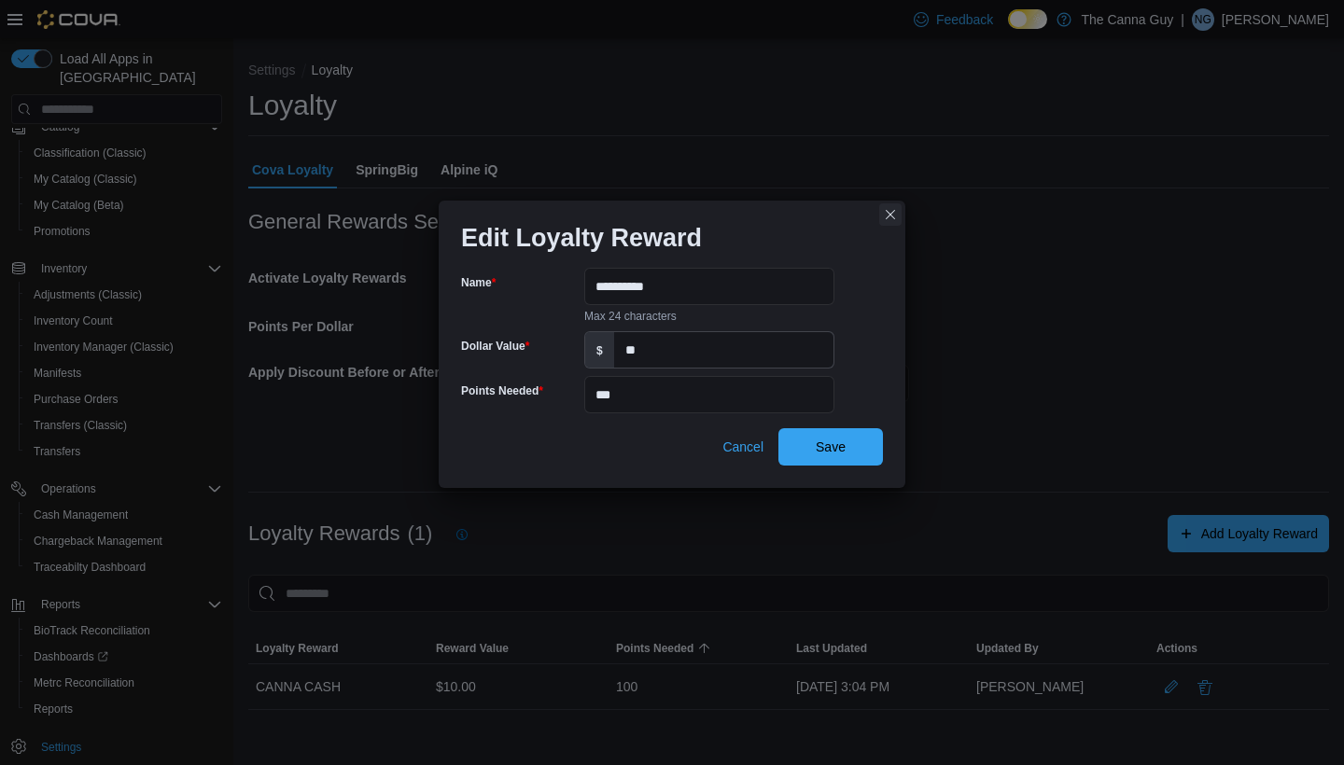
click at [894, 217] on button "Closes this modal window" at bounding box center [890, 214] width 22 height 22
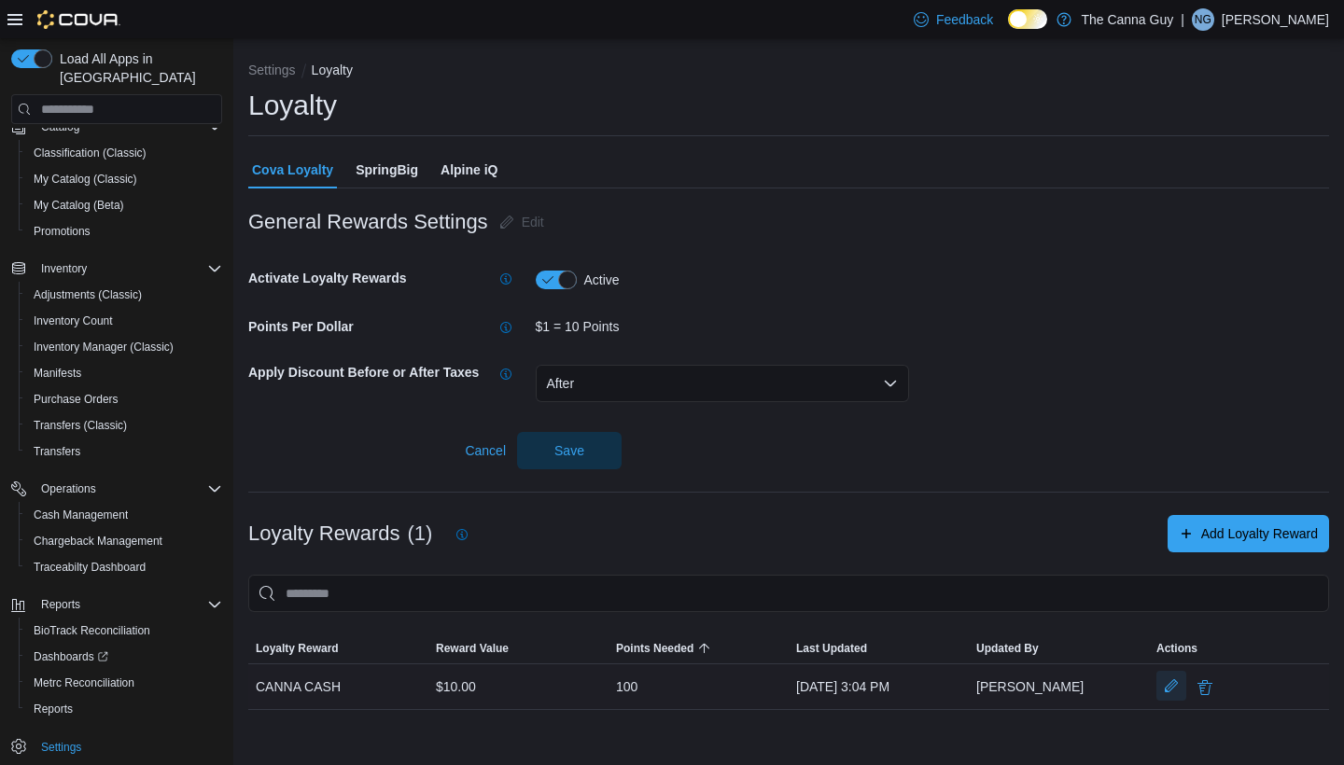
click at [1177, 683] on button "Edit LoyalReward" at bounding box center [1171, 686] width 30 height 30
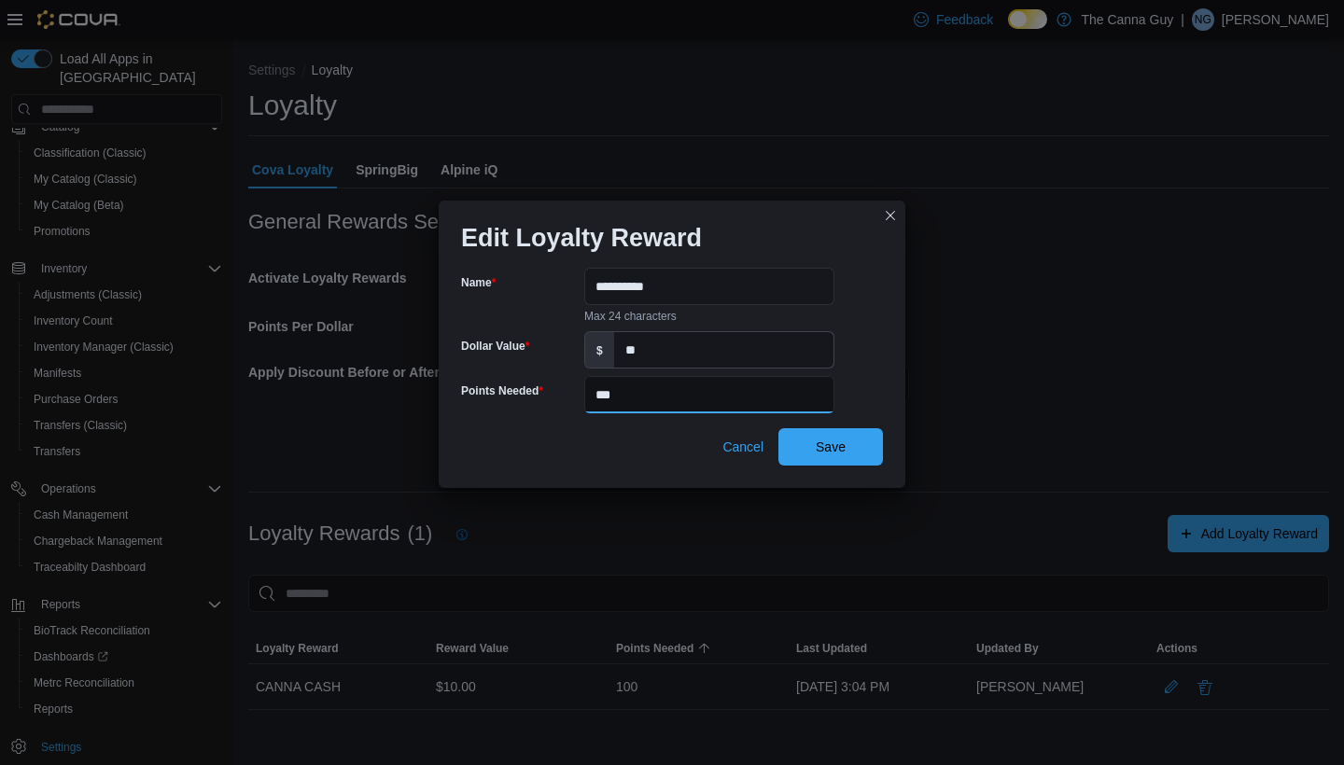
click at [717, 388] on input "***" at bounding box center [709, 394] width 250 height 37
type input "****"
click at [859, 447] on span "Save" at bounding box center [830, 445] width 82 height 37
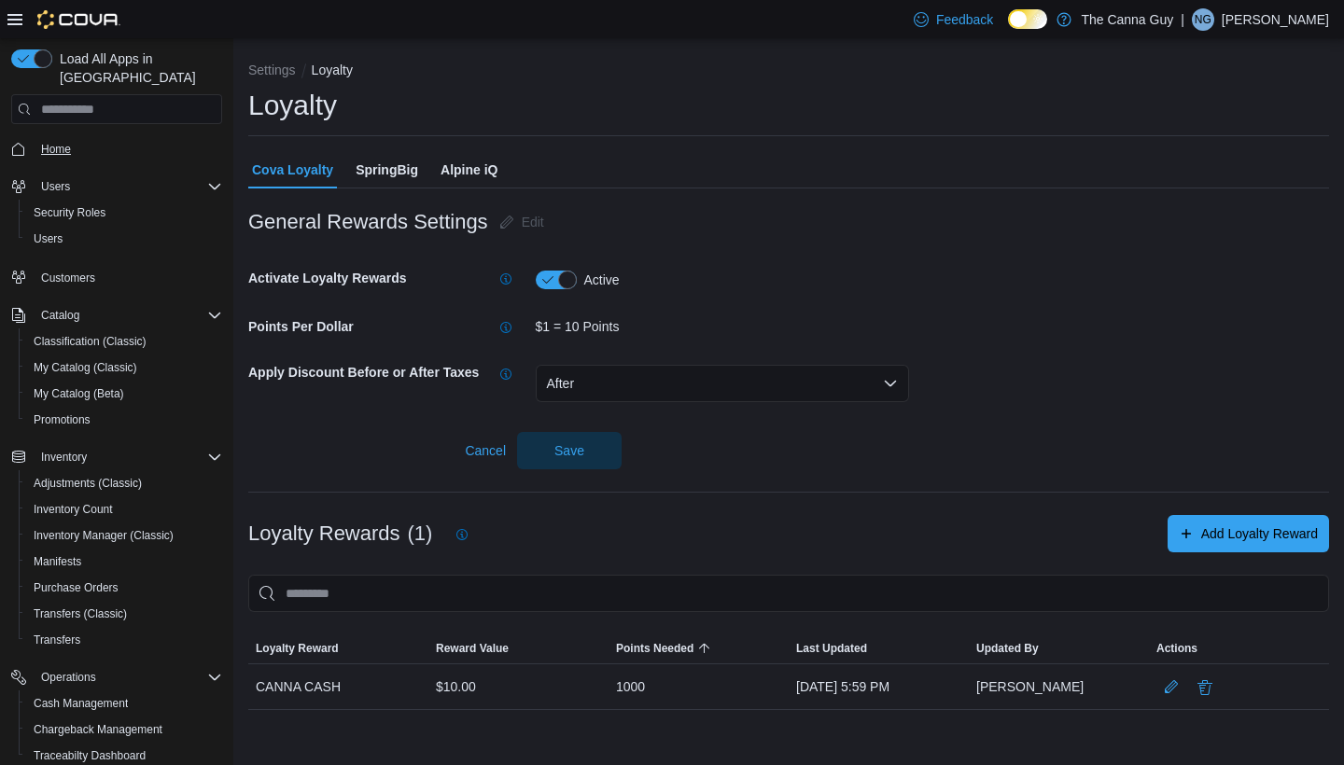
click at [58, 142] on span "Home" at bounding box center [56, 149] width 30 height 15
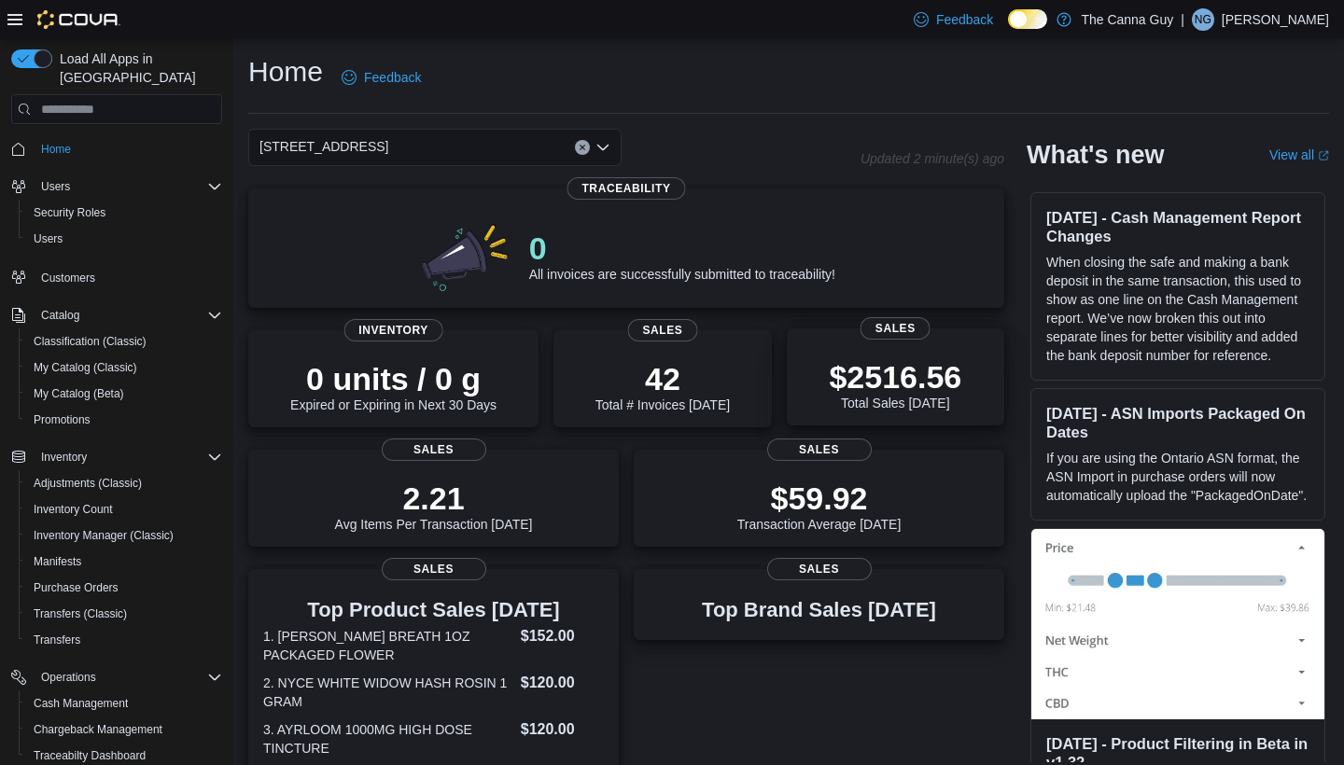
click at [869, 369] on p "$2516.56" at bounding box center [895, 376] width 133 height 37
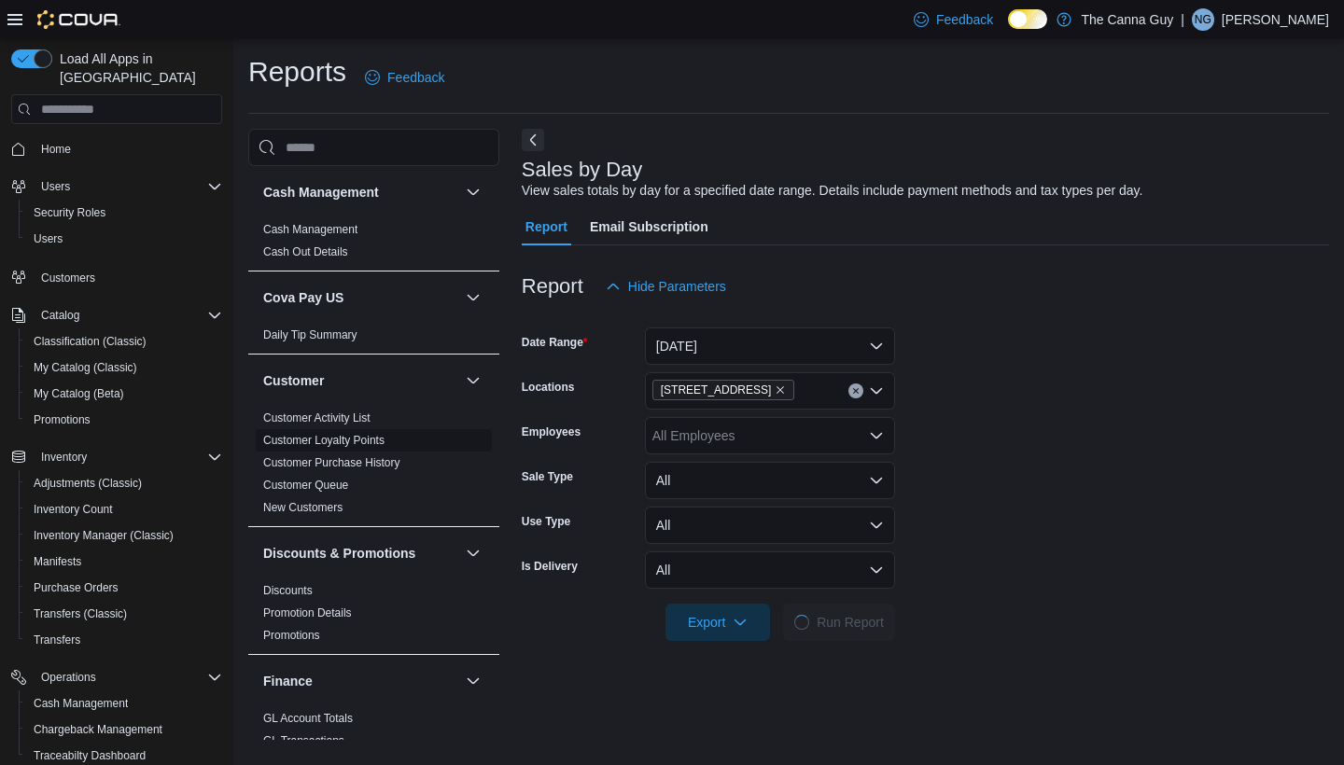
scroll to position [42, 0]
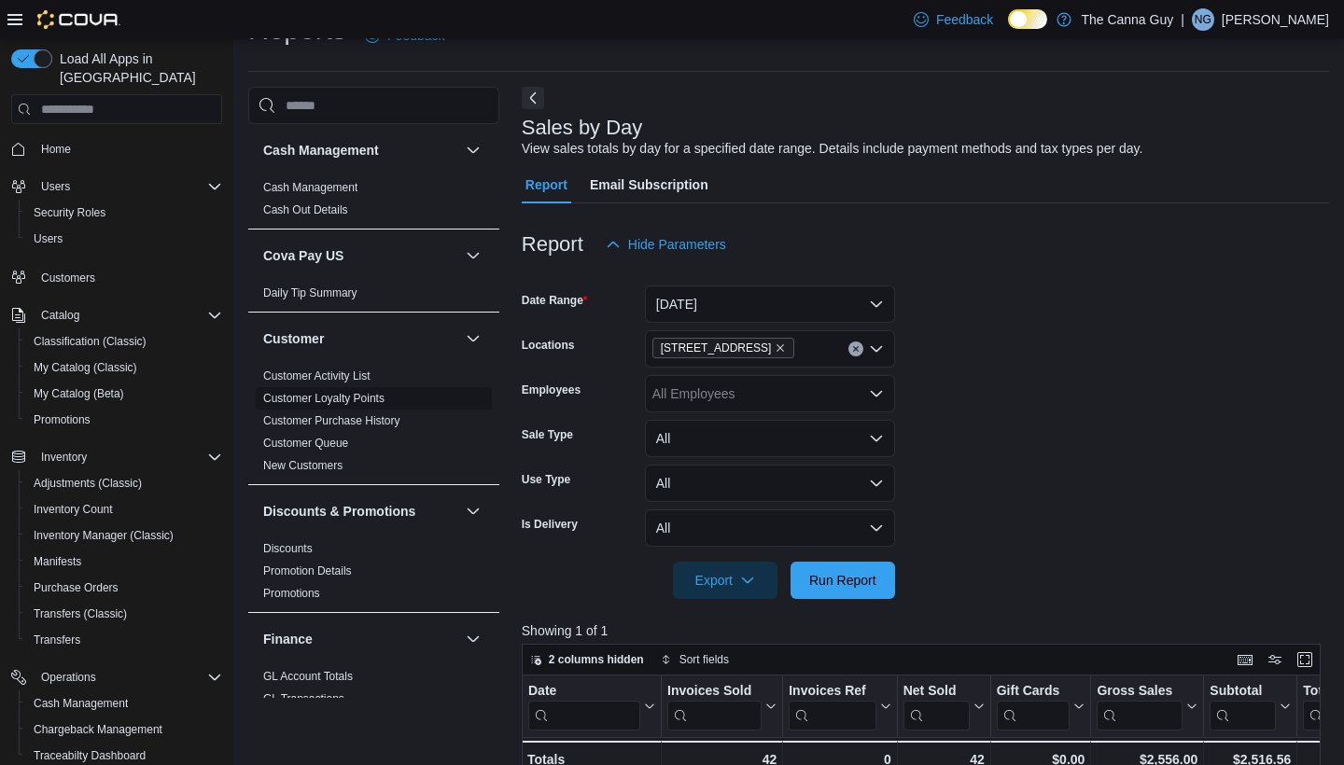
click at [347, 395] on link "Customer Loyalty Points" at bounding box center [323, 398] width 121 height 13
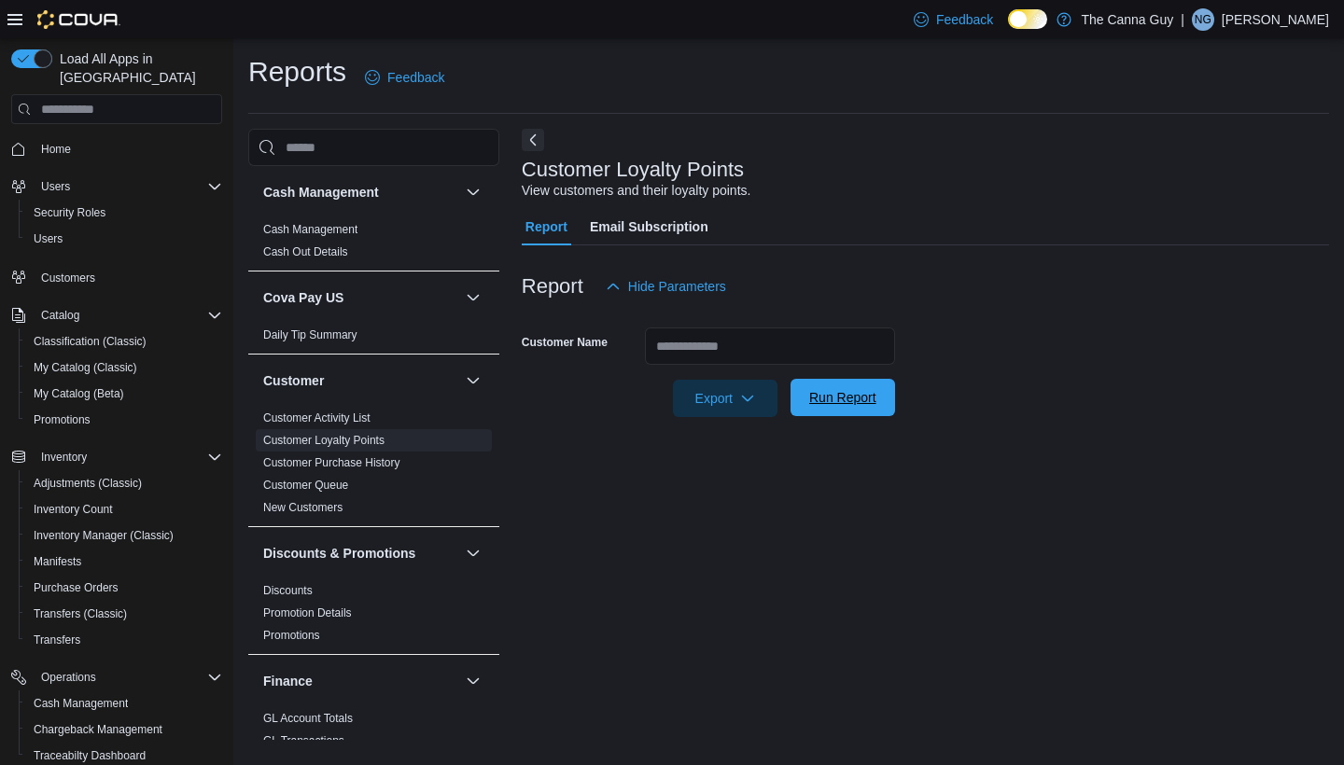
click at [846, 399] on span "Run Report" at bounding box center [842, 397] width 67 height 19
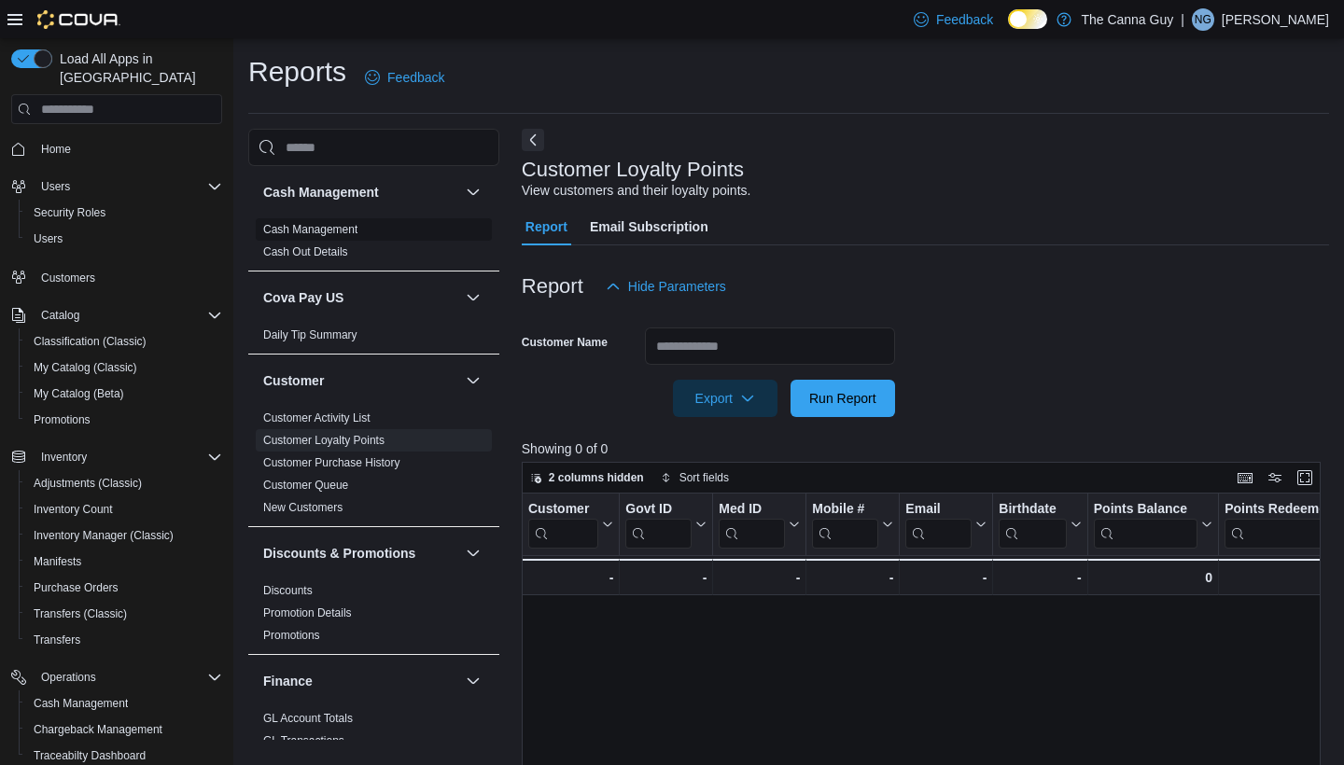
click at [314, 232] on link "Cash Management" at bounding box center [310, 229] width 94 height 13
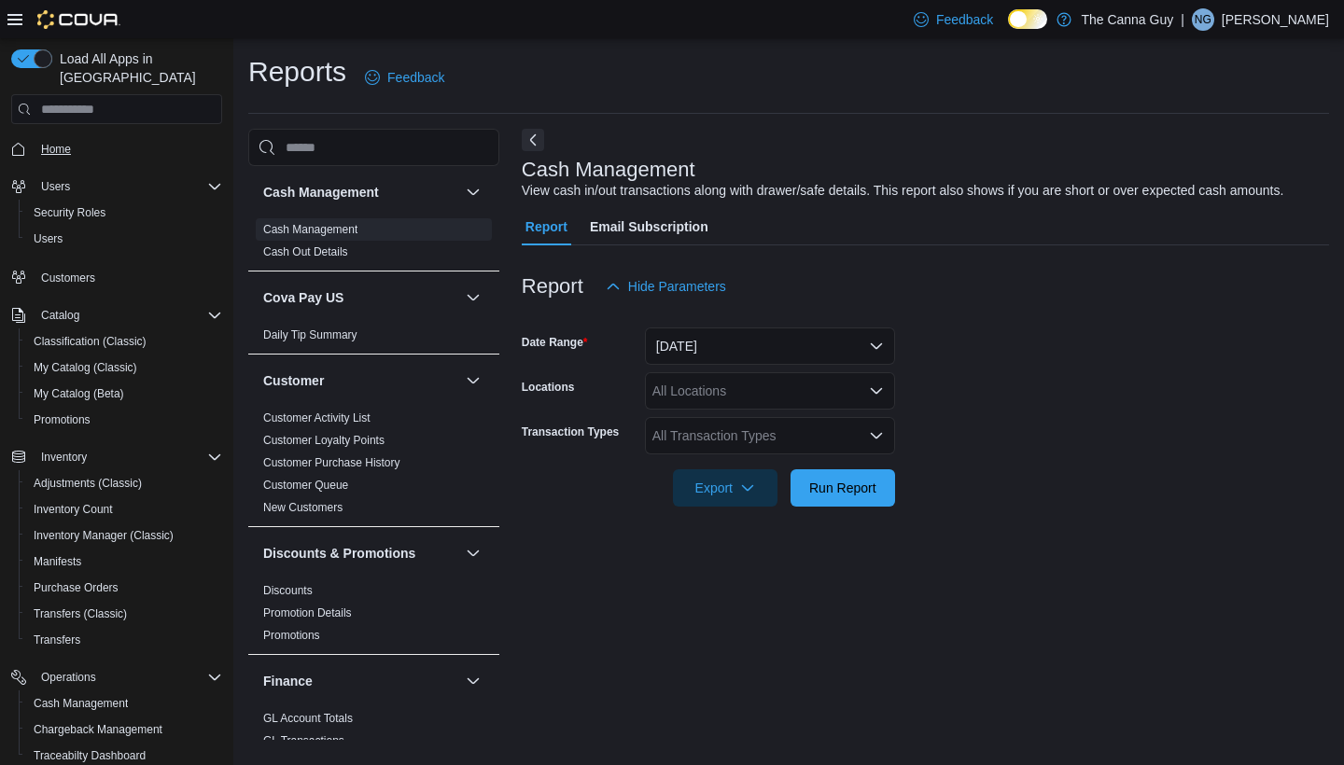
click at [68, 142] on span "Home" at bounding box center [56, 149] width 30 height 15
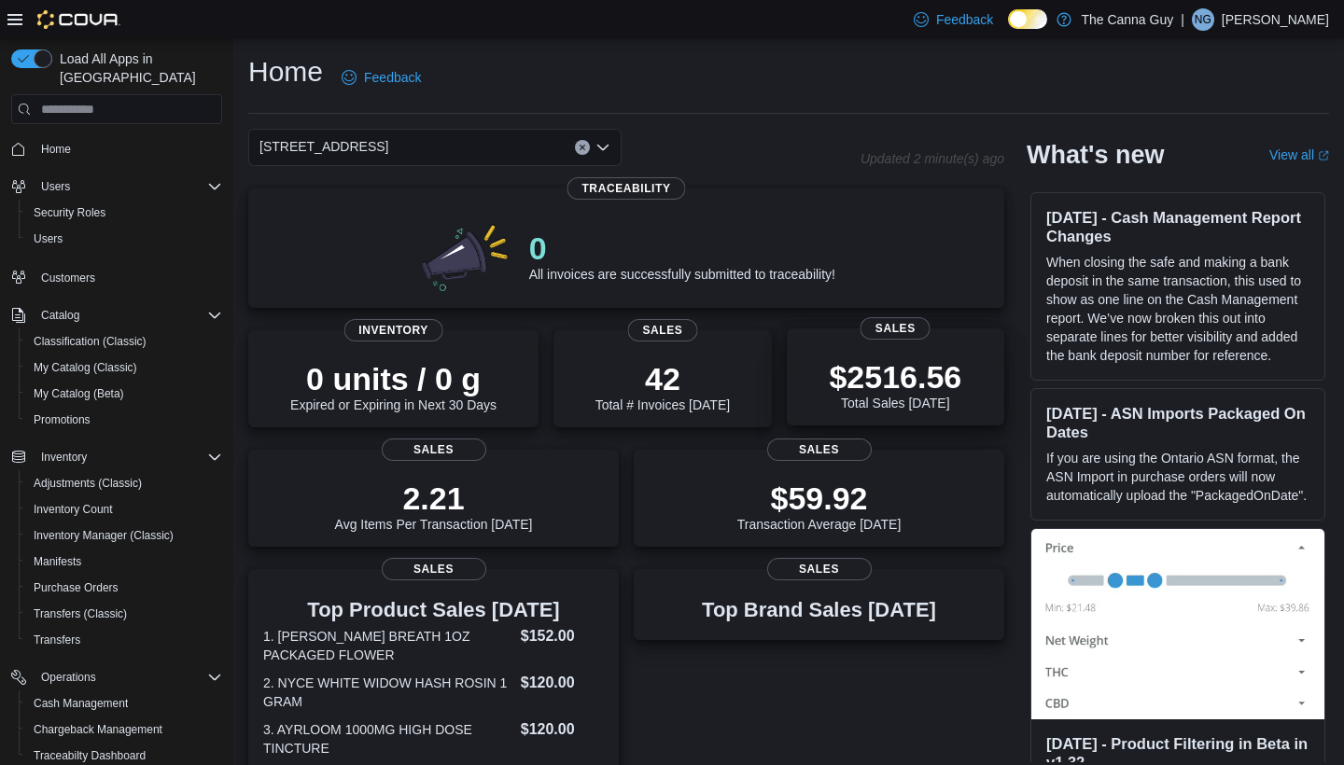
click at [839, 344] on div "$2516.56 Total Sales Today Sales" at bounding box center [895, 376] width 217 height 97
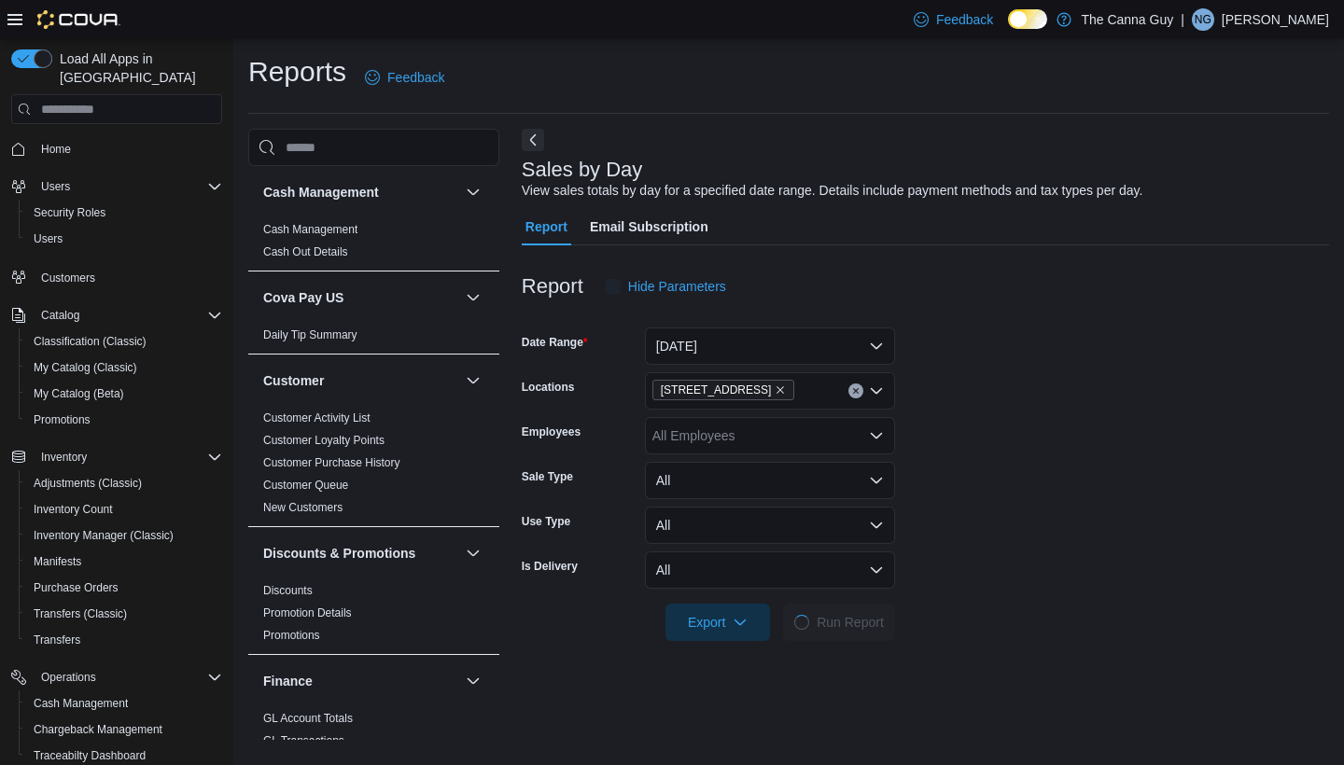
scroll to position [42, 0]
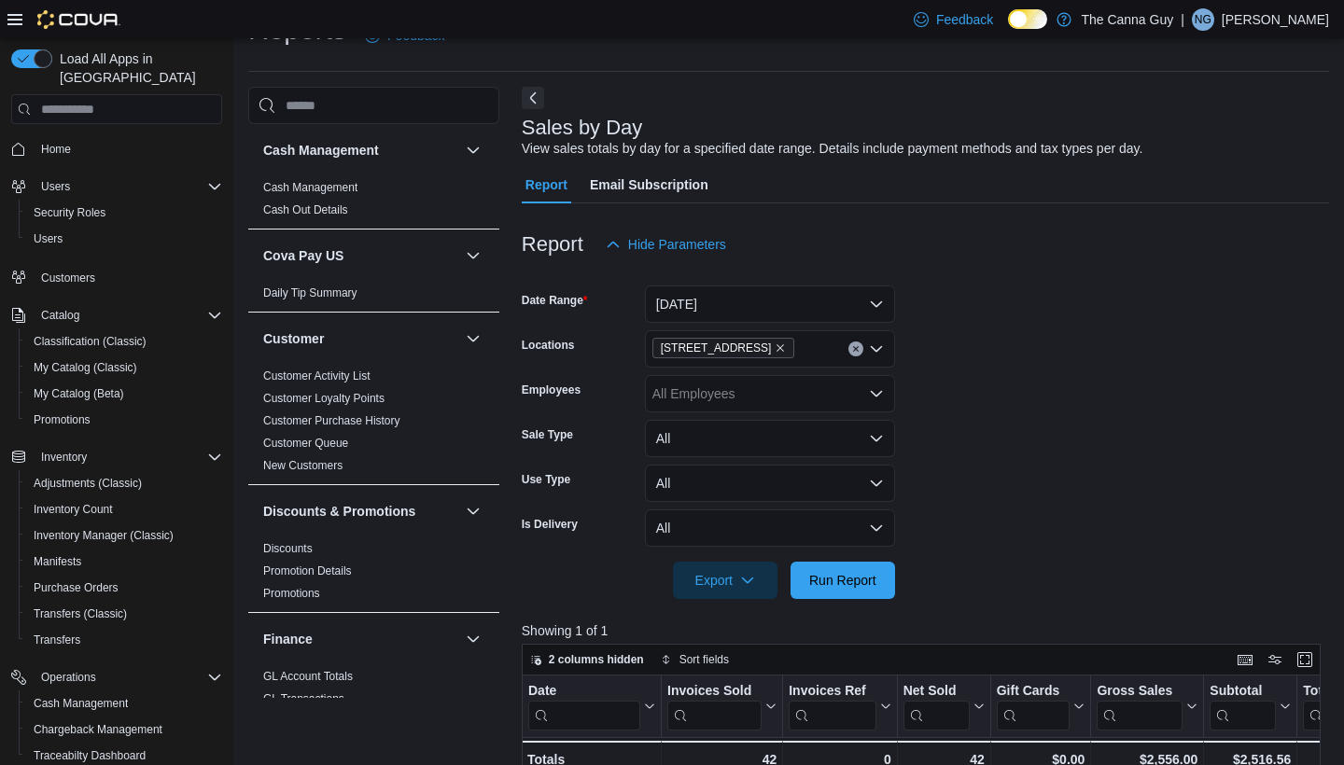
click at [867, 309] on button "[DATE]" at bounding box center [770, 304] width 250 height 37
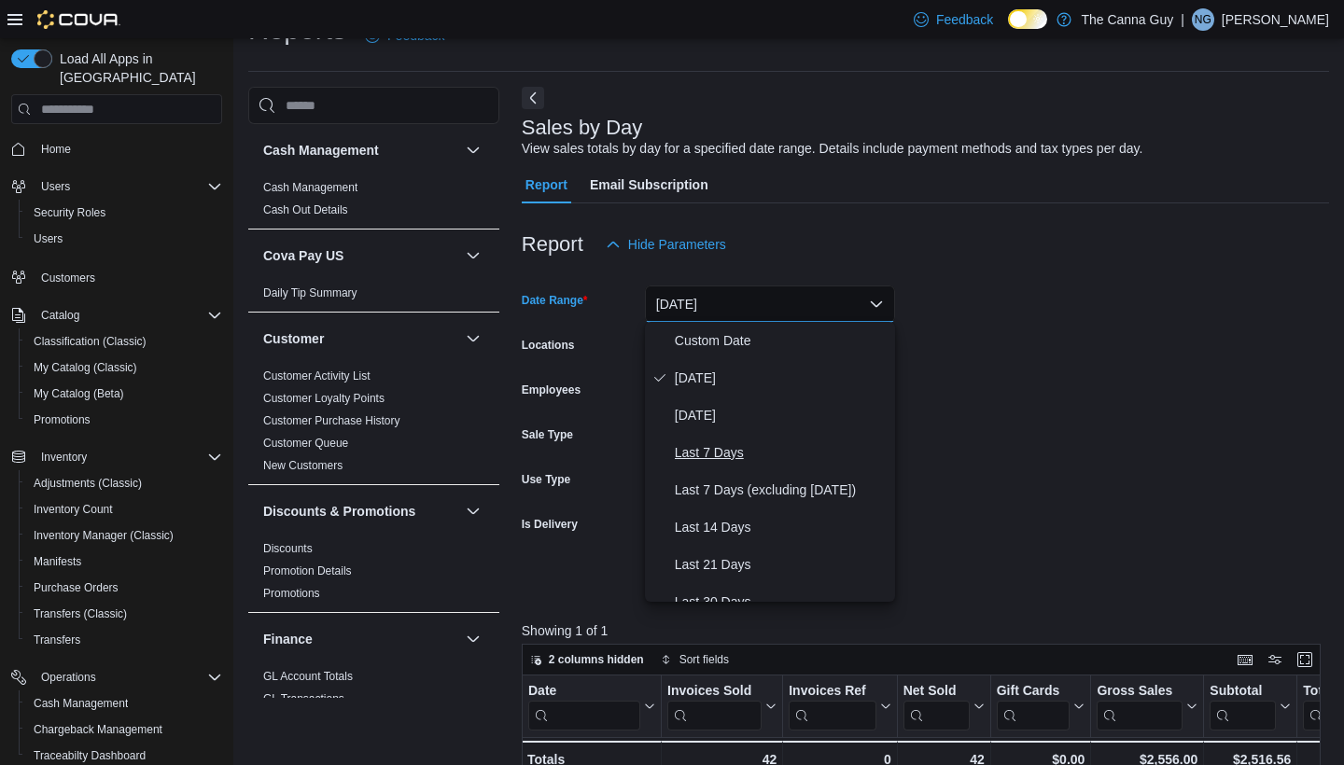
click at [748, 447] on span "Last 7 Days" at bounding box center [781, 452] width 213 height 22
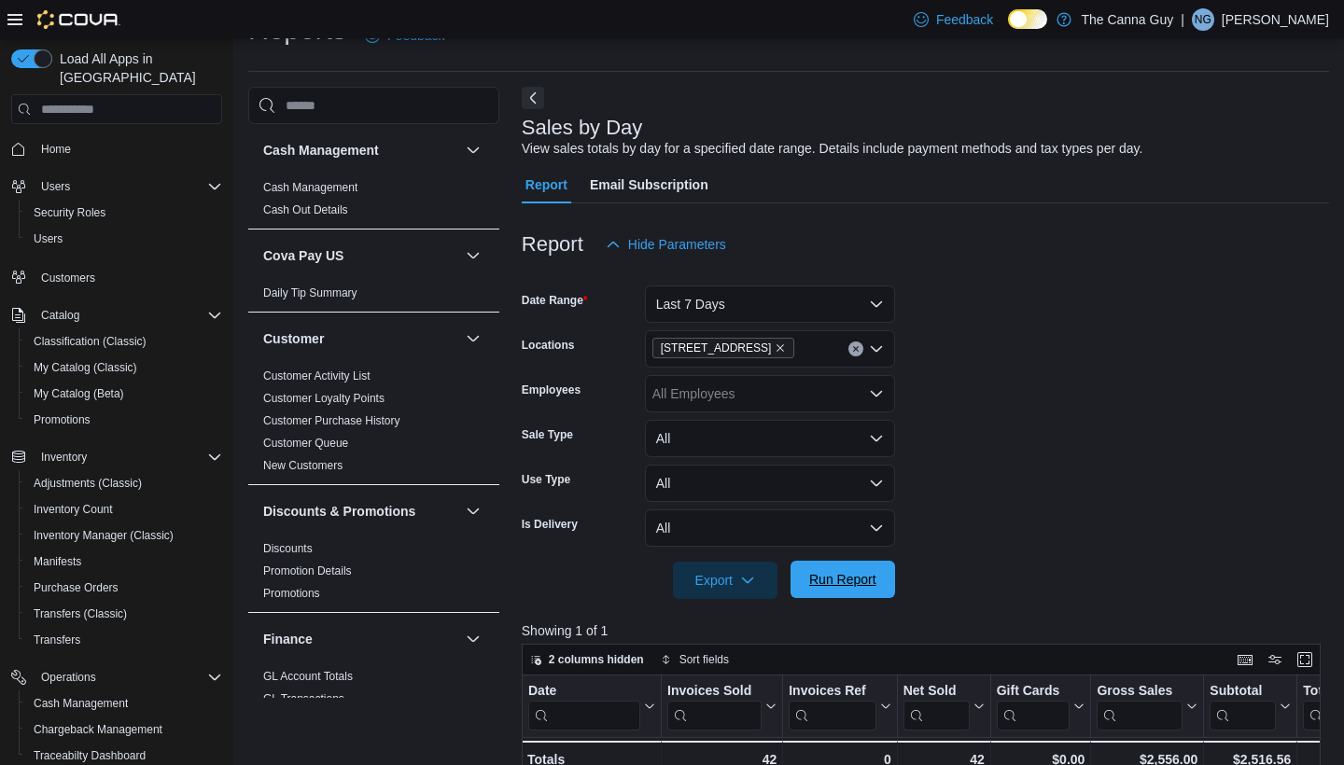
click at [836, 571] on span "Run Report" at bounding box center [842, 579] width 67 height 19
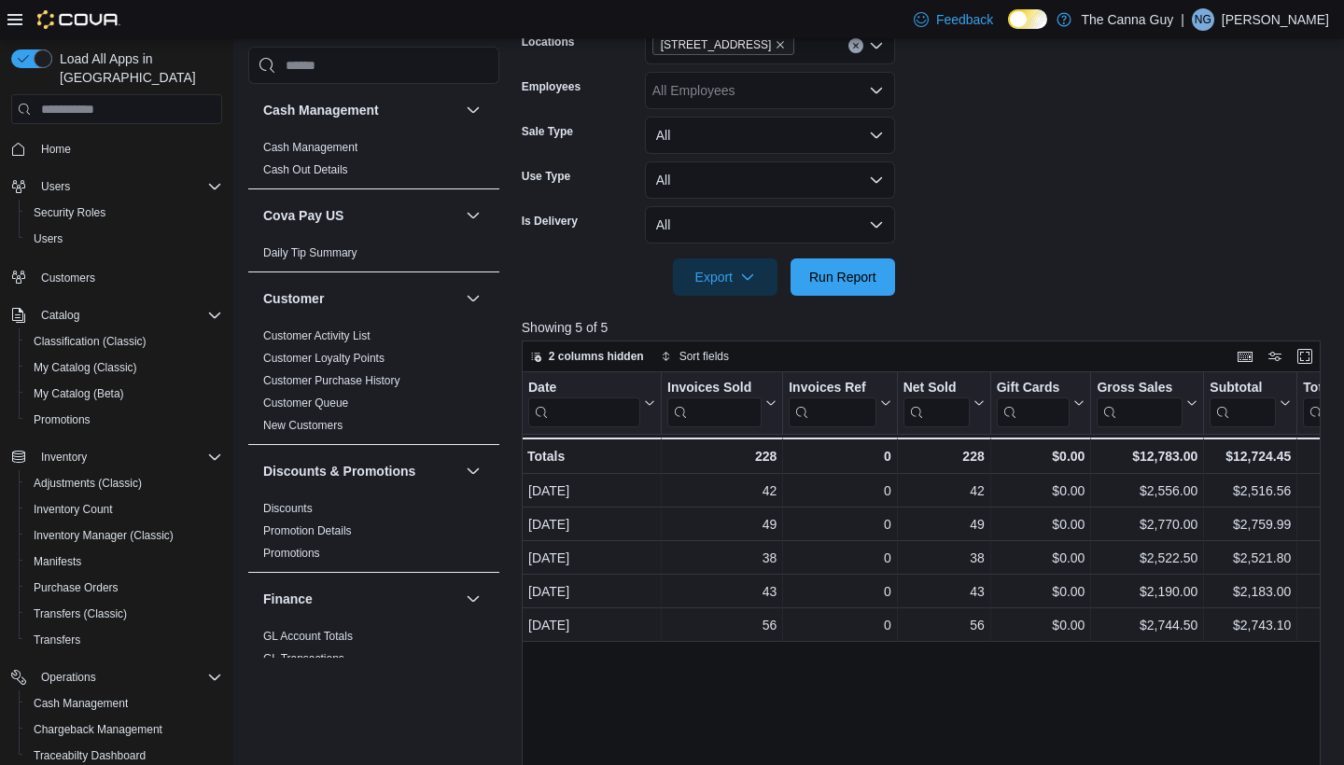
scroll to position [375, 0]
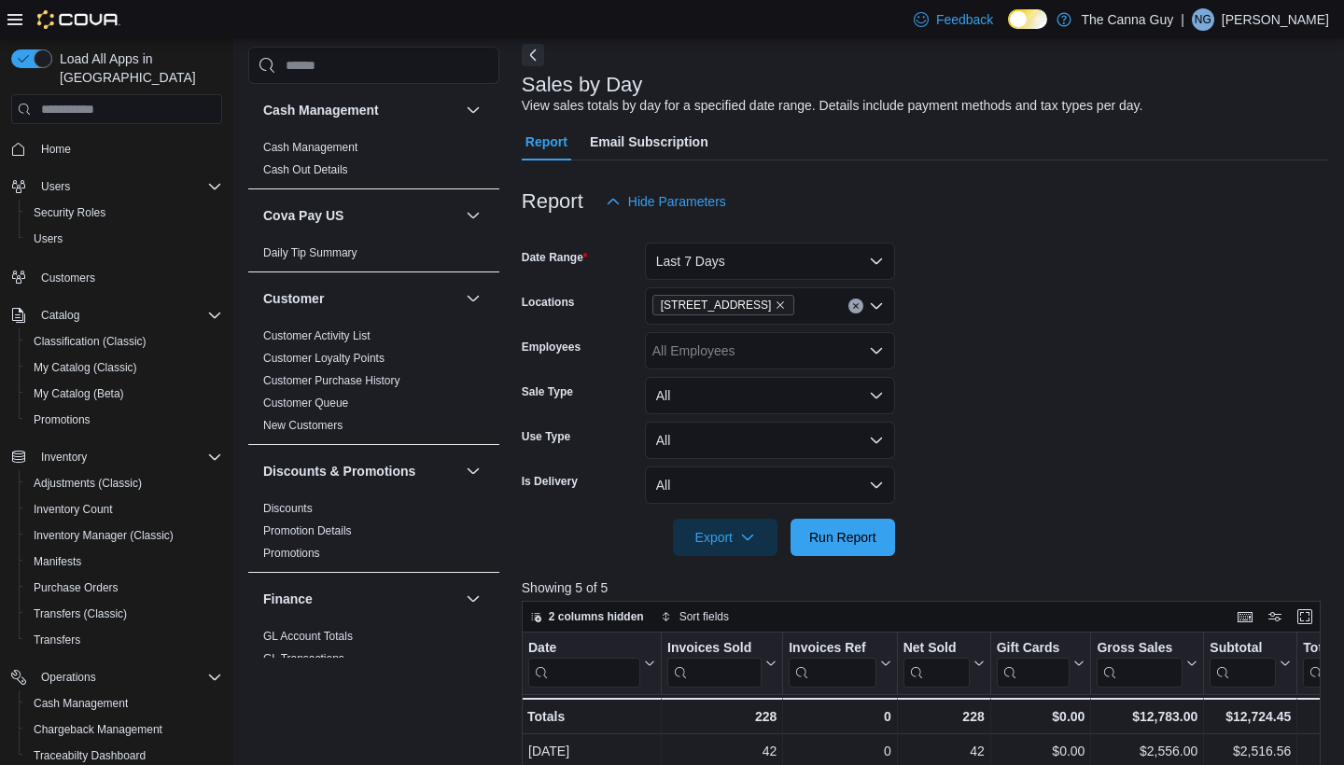
scroll to position [81, 0]
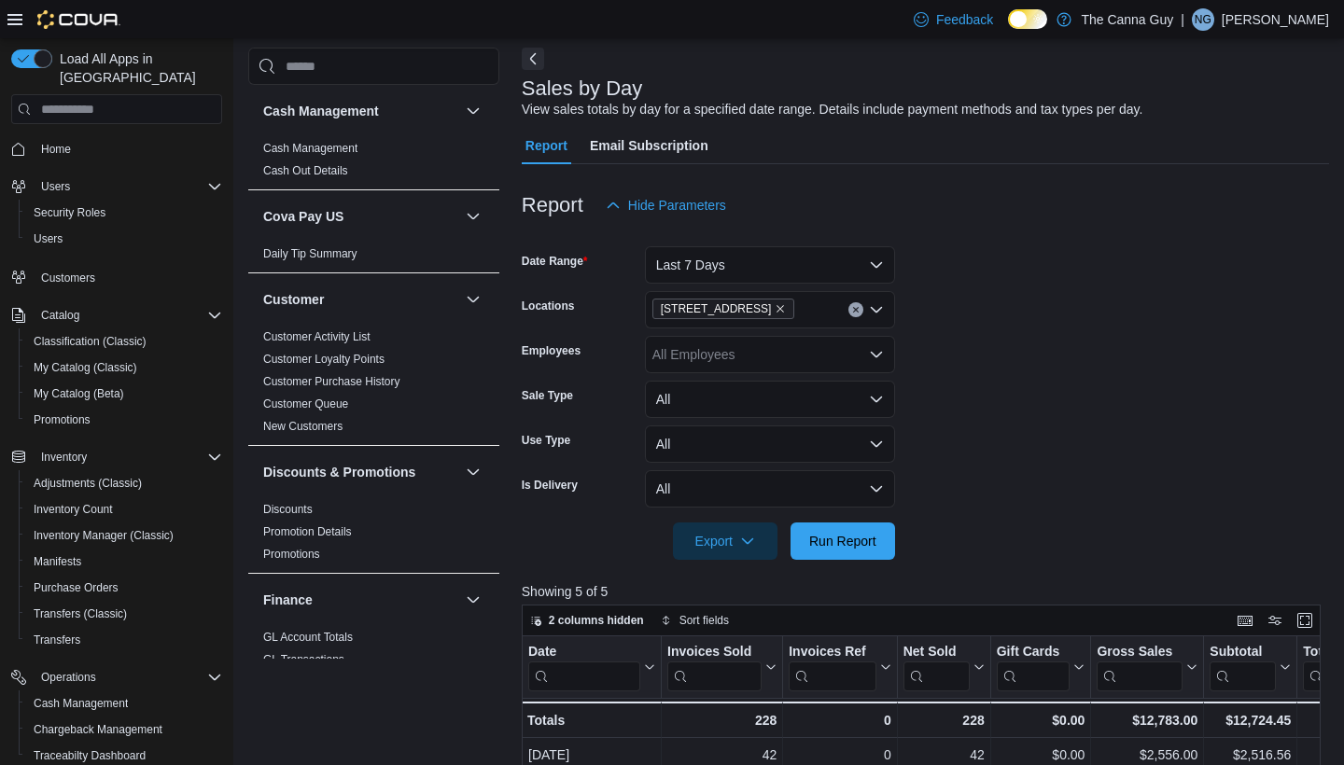
click at [863, 252] on button "Last 7 Days" at bounding box center [770, 264] width 250 height 37
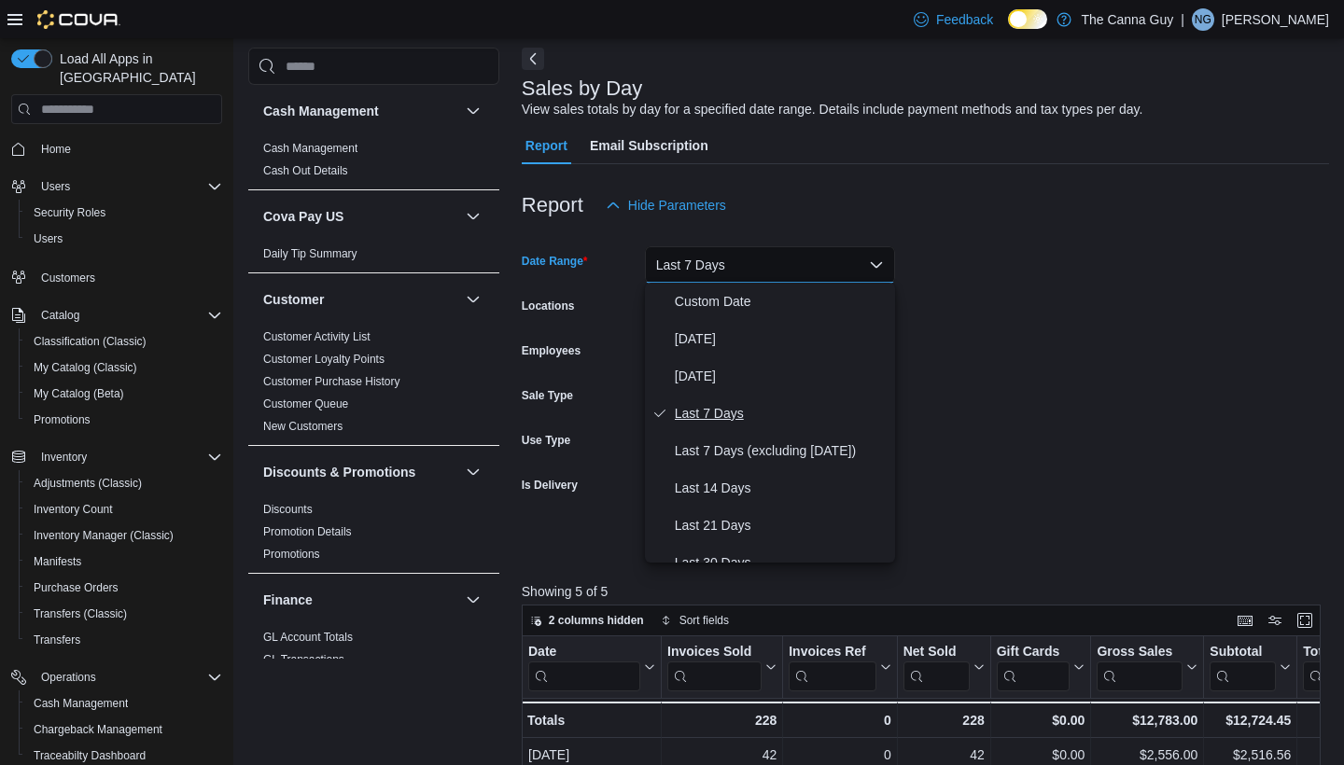
click at [761, 412] on span "Last 7 Days" at bounding box center [781, 413] width 213 height 22
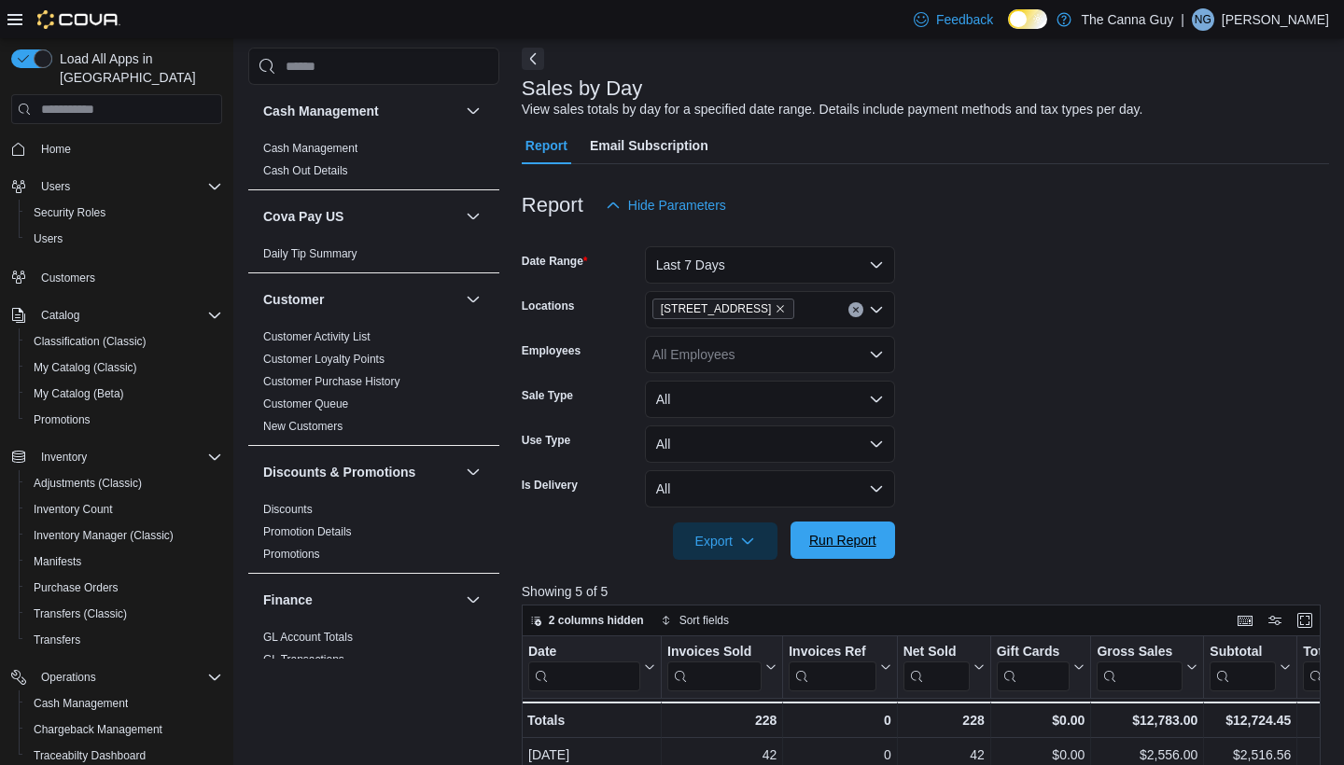
click at [838, 540] on span "Run Report" at bounding box center [842, 540] width 67 height 19
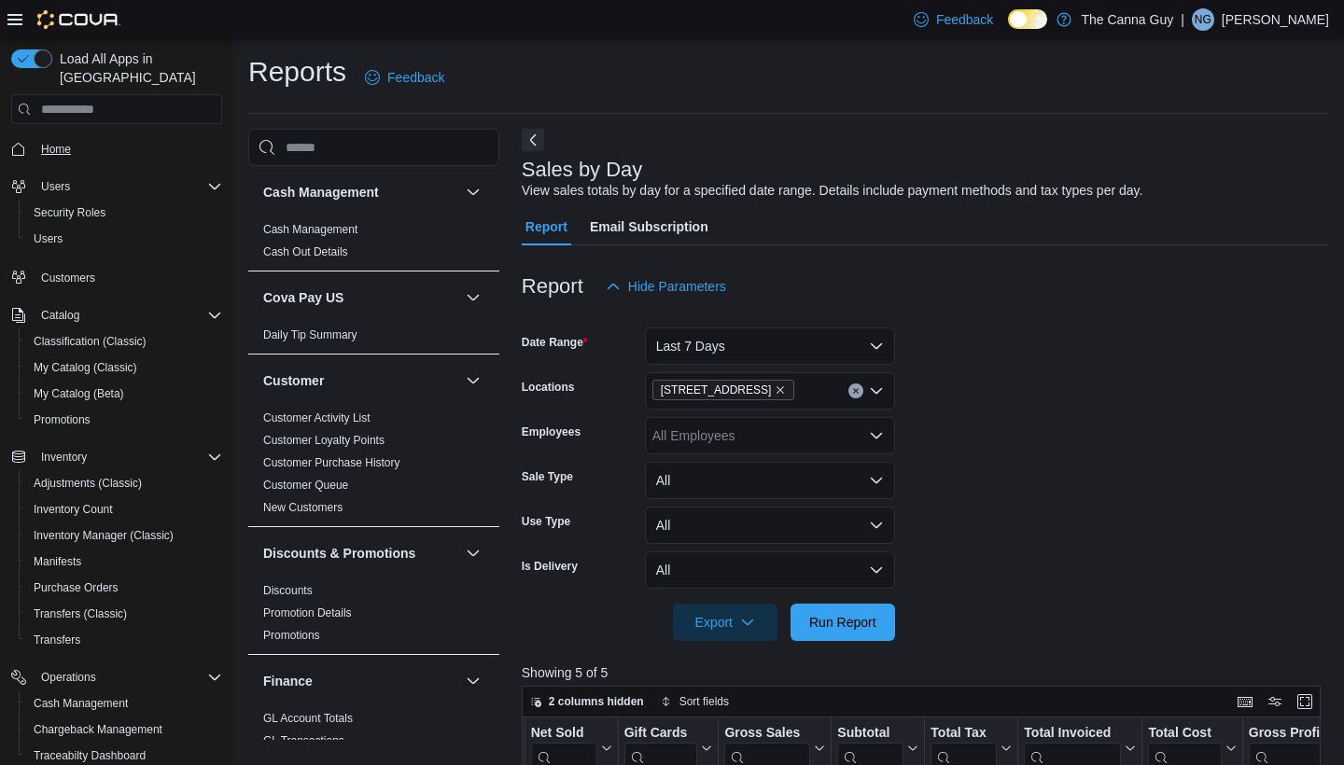
click at [49, 142] on span "Home" at bounding box center [56, 149] width 30 height 15
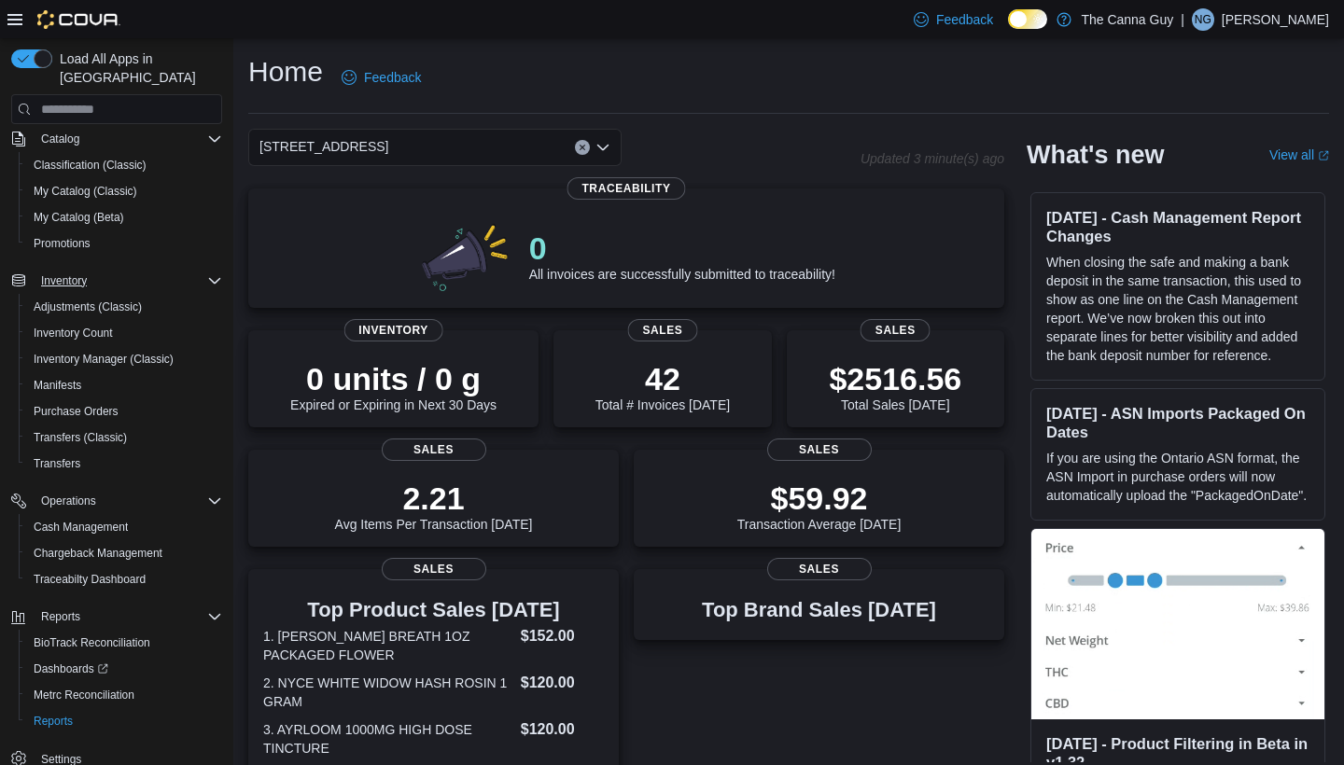
scroll to position [175, 0]
click at [92, 522] on span "Cash Management" at bounding box center [81, 529] width 94 height 15
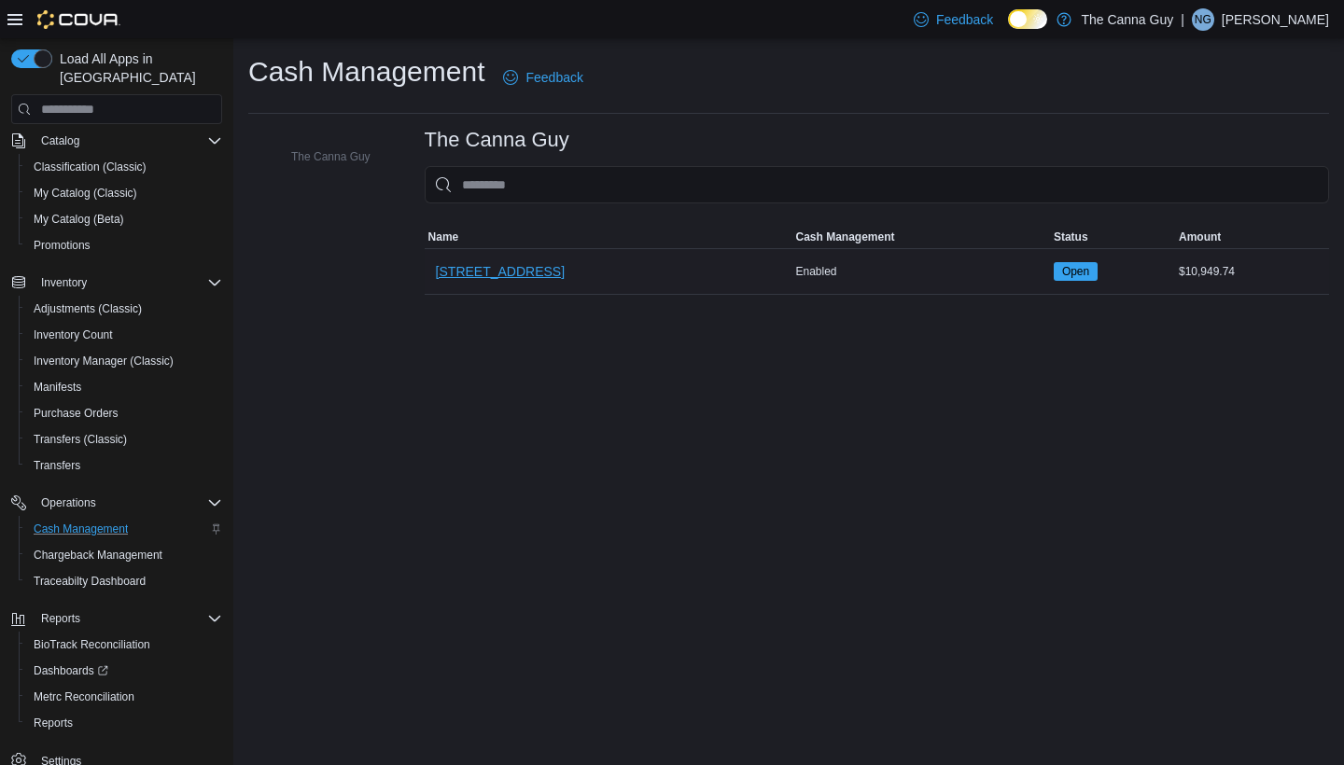
click at [458, 274] on span "[STREET_ADDRESS]" at bounding box center [500, 271] width 129 height 19
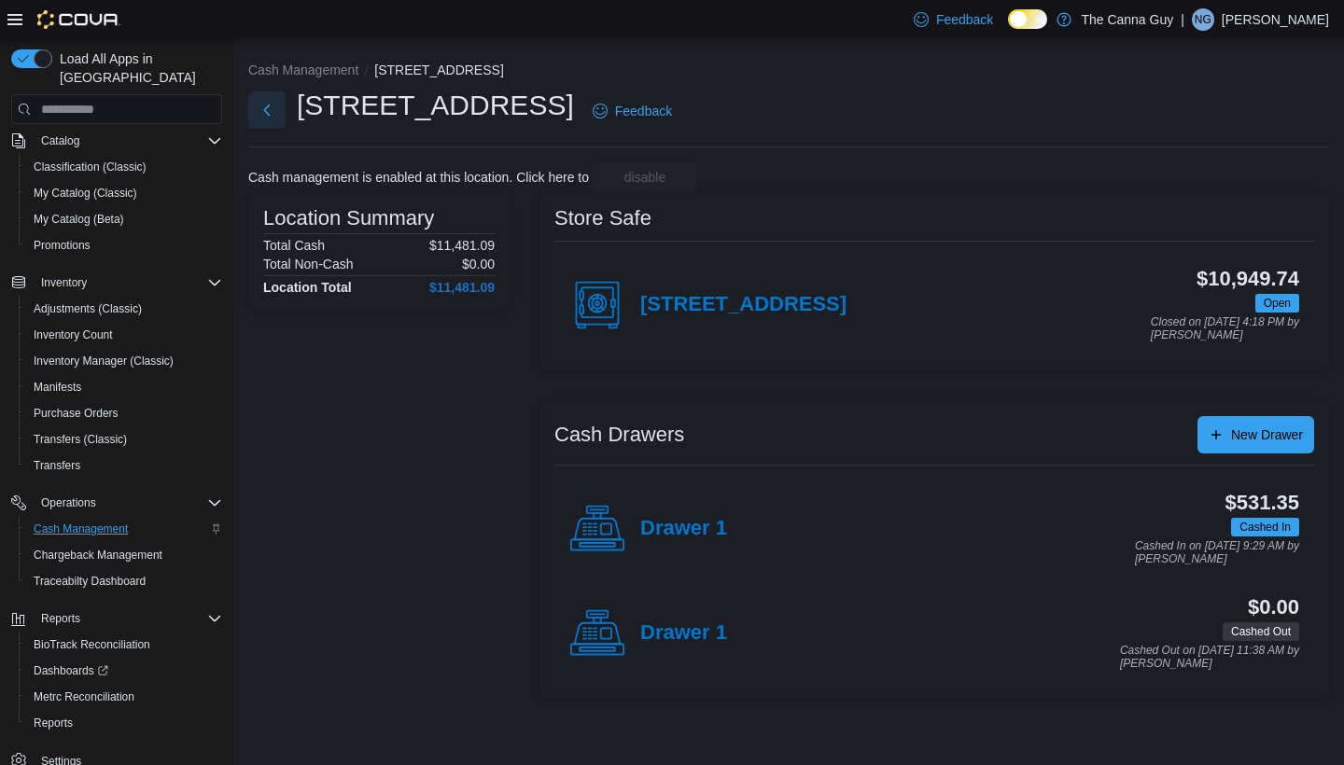
click at [275, 114] on button "Next" at bounding box center [266, 109] width 37 height 37
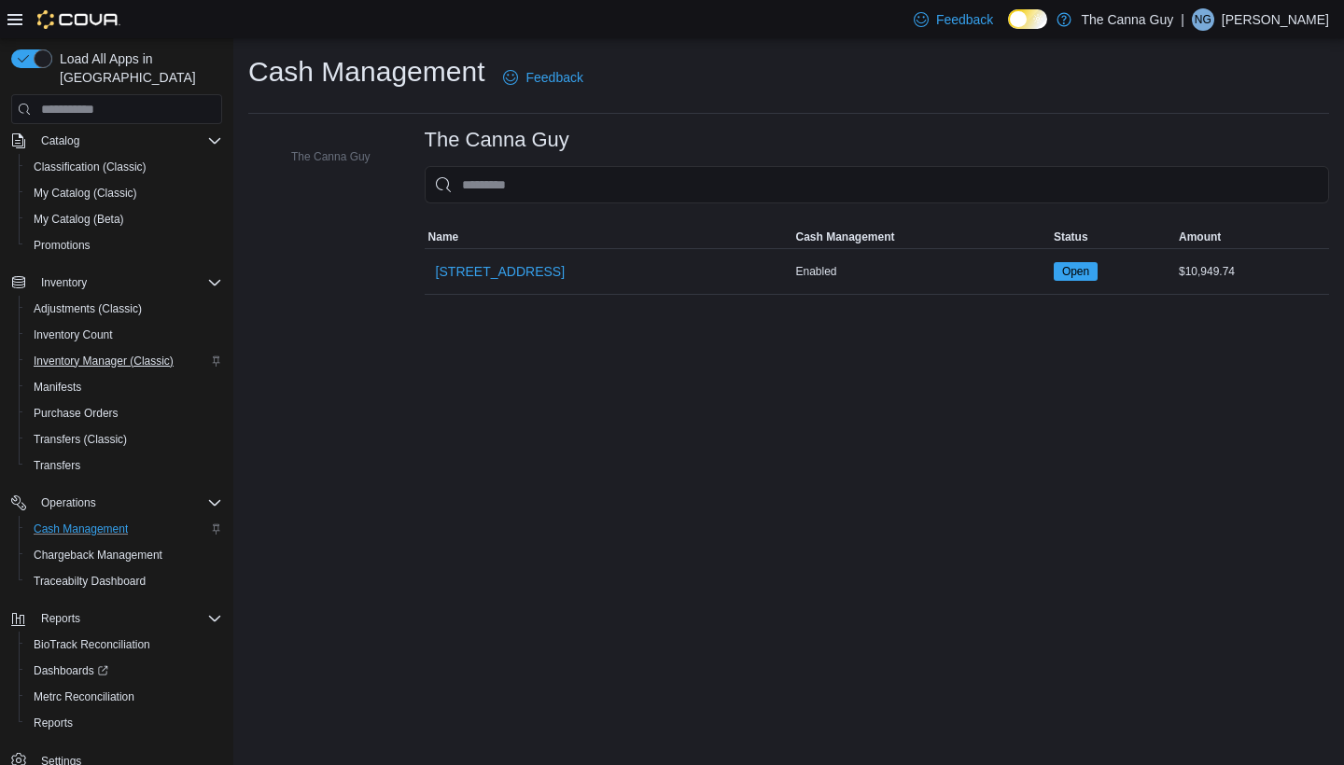
click at [120, 354] on span "Inventory Manager (Classic)" at bounding box center [104, 361] width 140 height 15
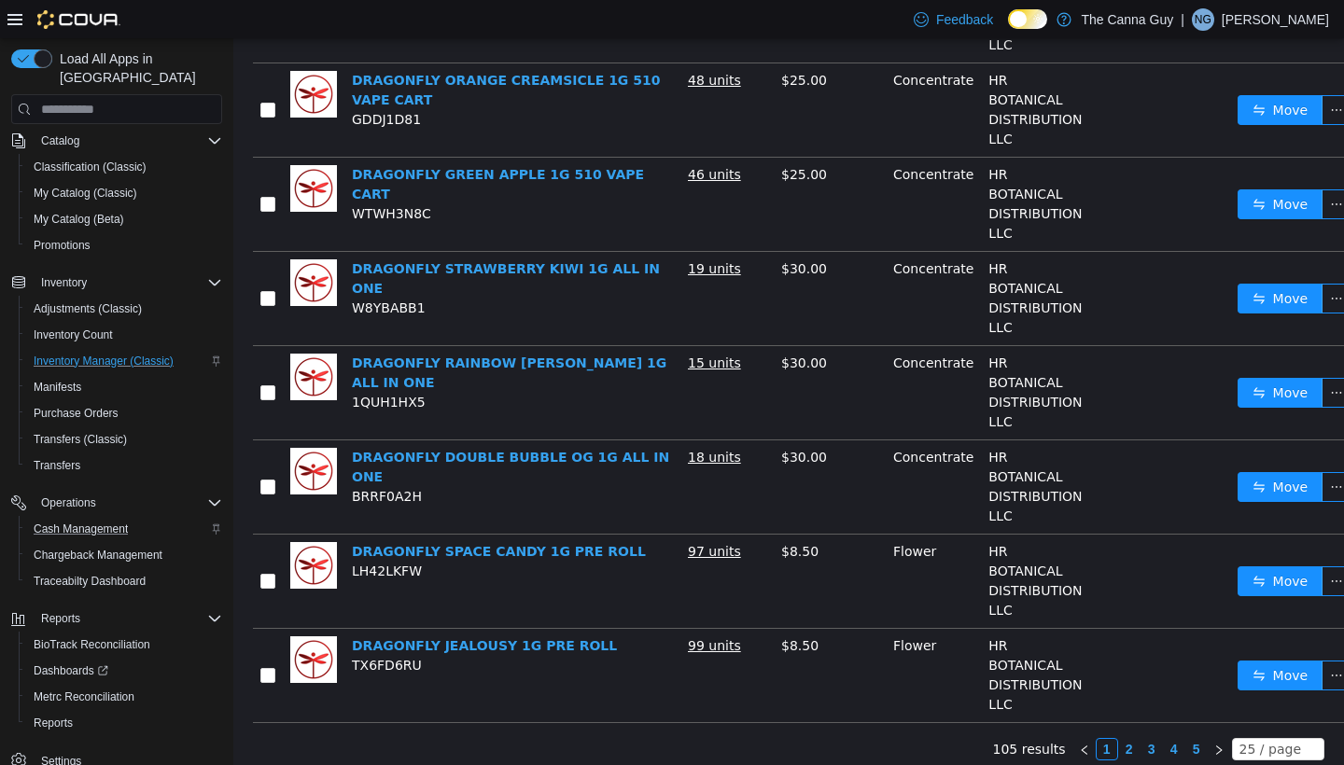
scroll to position [1641, 0]
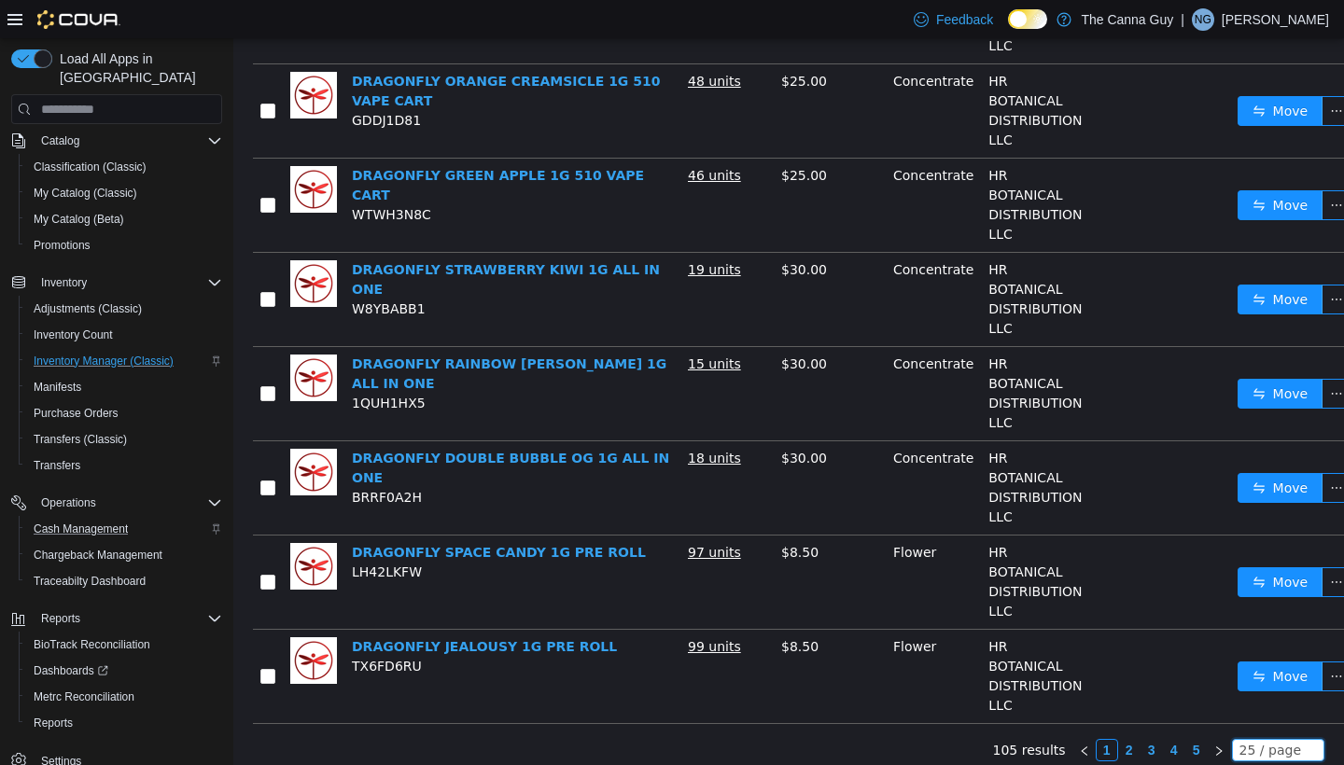
click at [1275, 741] on div "25 / page" at bounding box center [1270, 750] width 62 height 21
click at [1272, 708] on li "50 / page" at bounding box center [1281, 709] width 91 height 30
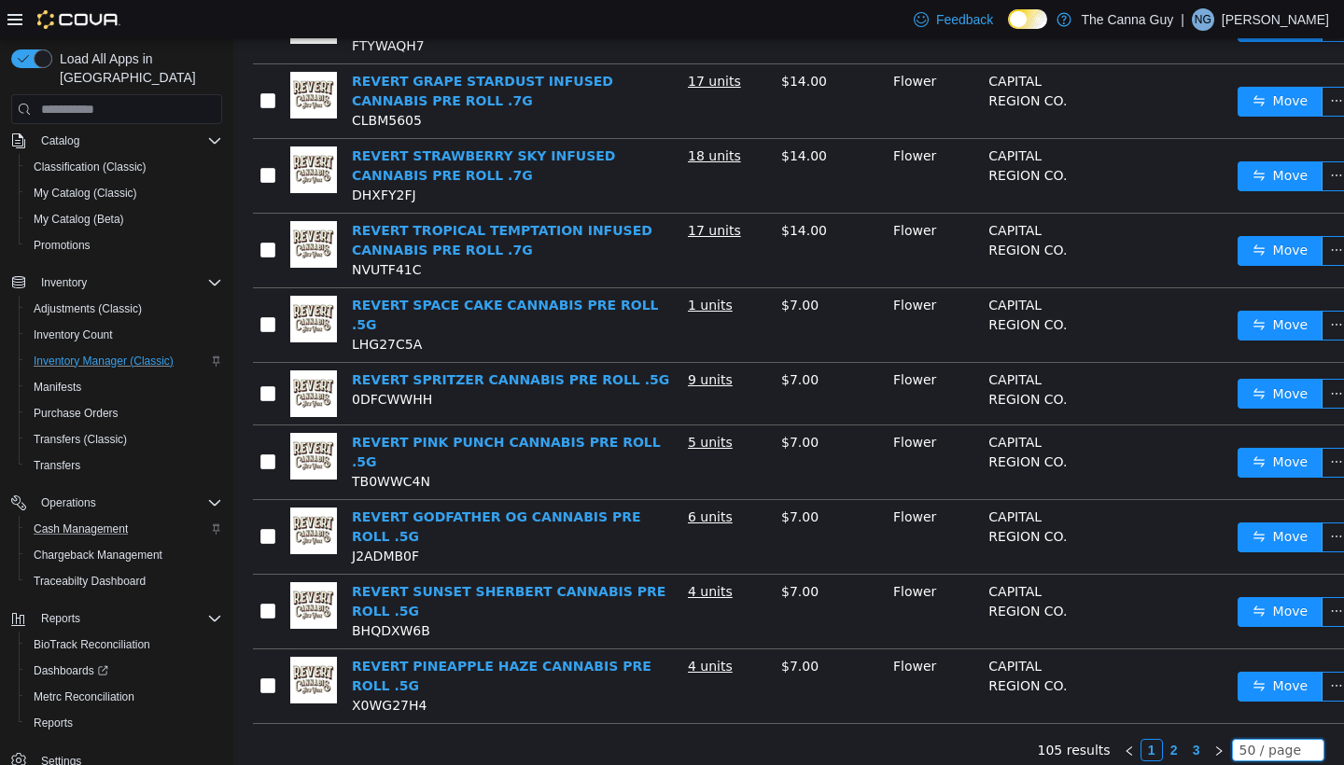
scroll to position [0, 0]
click at [1179, 740] on link "2" at bounding box center [1174, 750] width 21 height 21
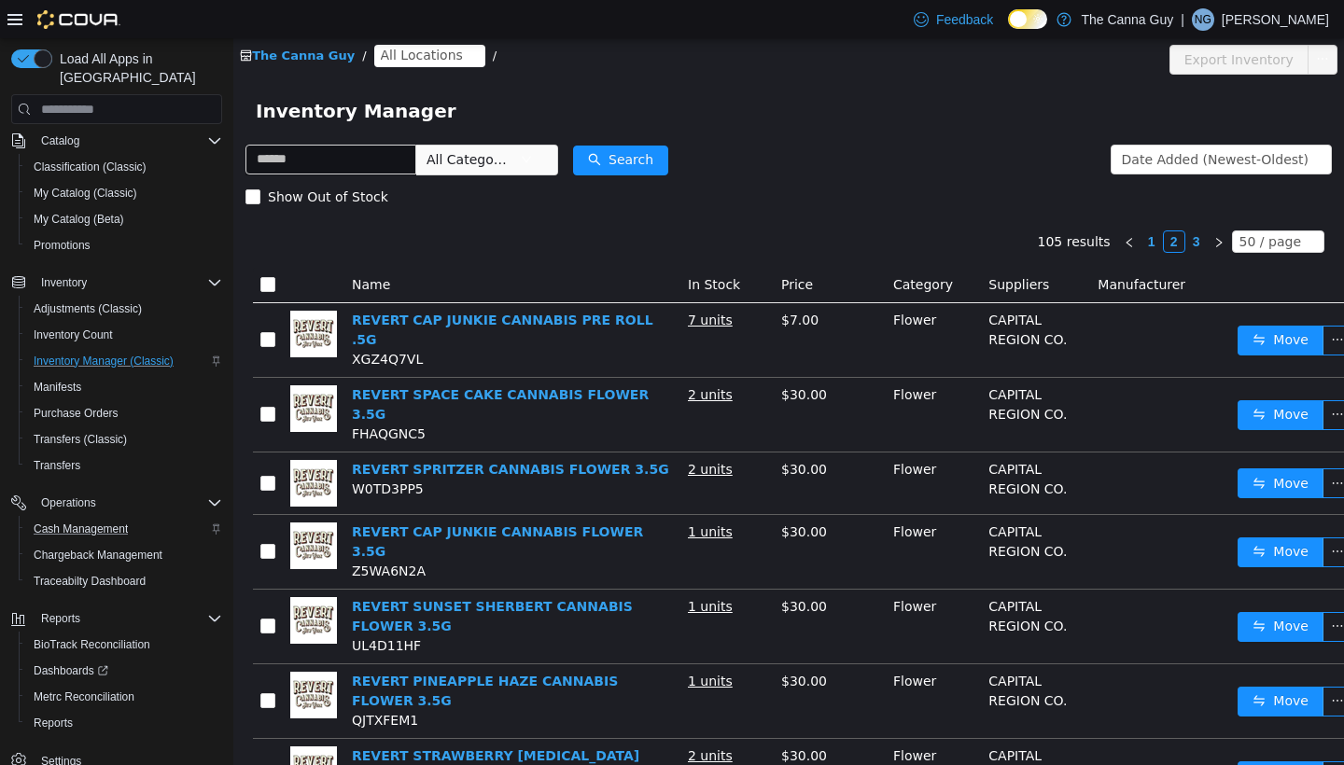
click at [511, 164] on span "All Categories" at bounding box center [468, 159] width 85 height 19
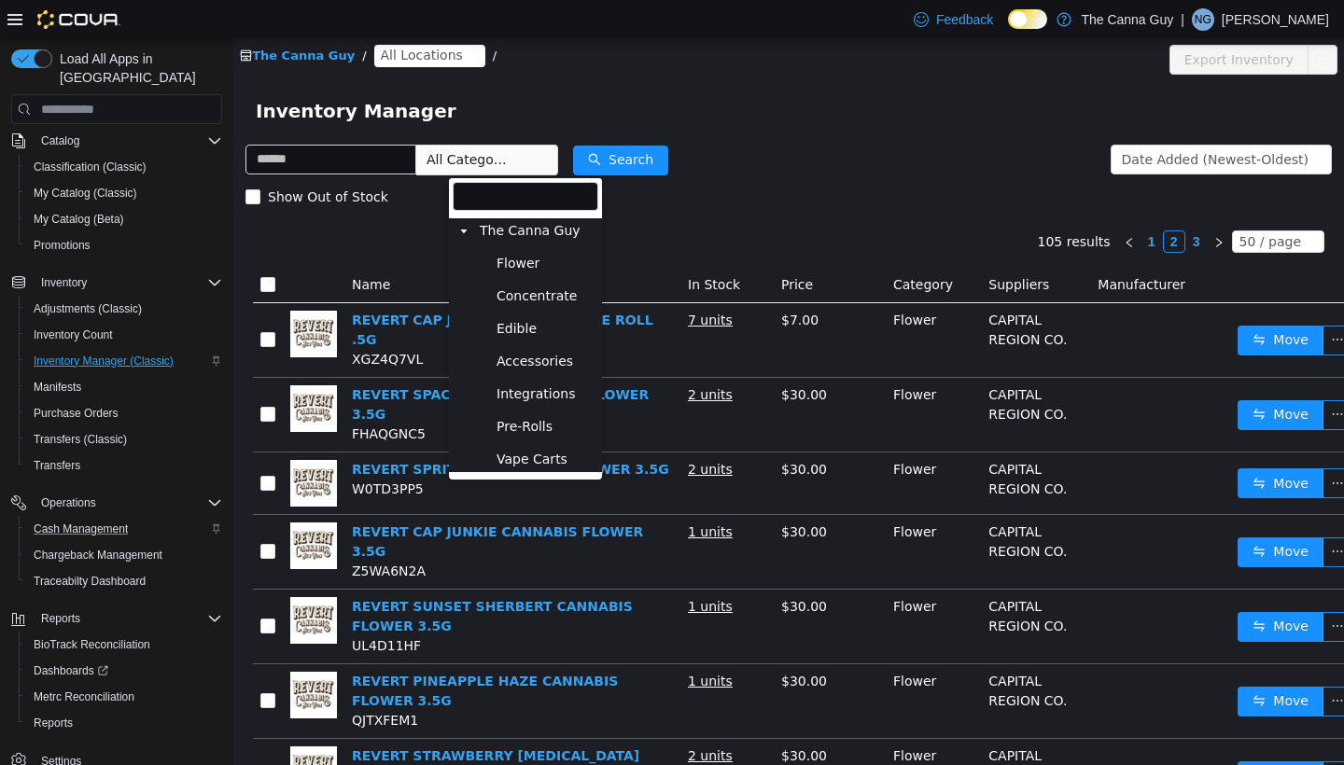
click at [823, 192] on div "Show Out of Stock" at bounding box center [788, 196] width 1086 height 37
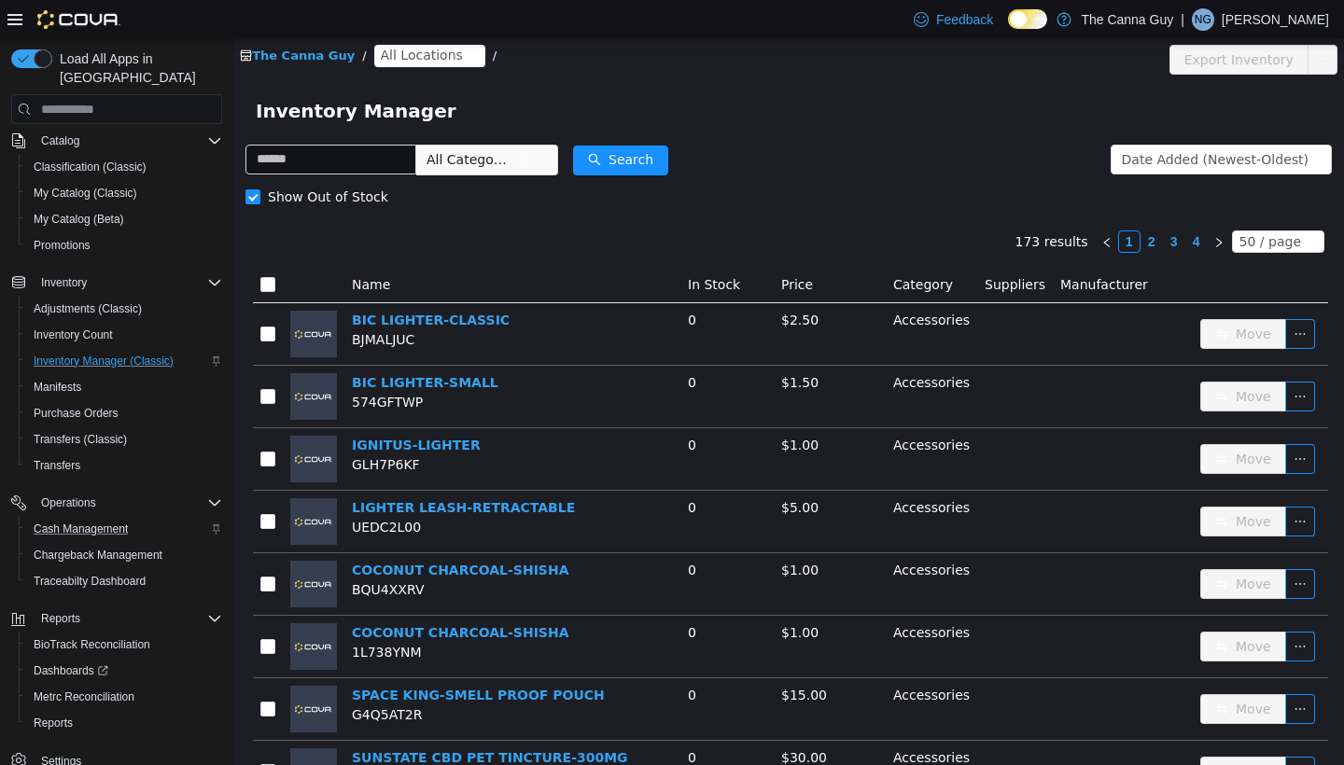
click at [510, 160] on span "All Categories" at bounding box center [468, 159] width 85 height 19
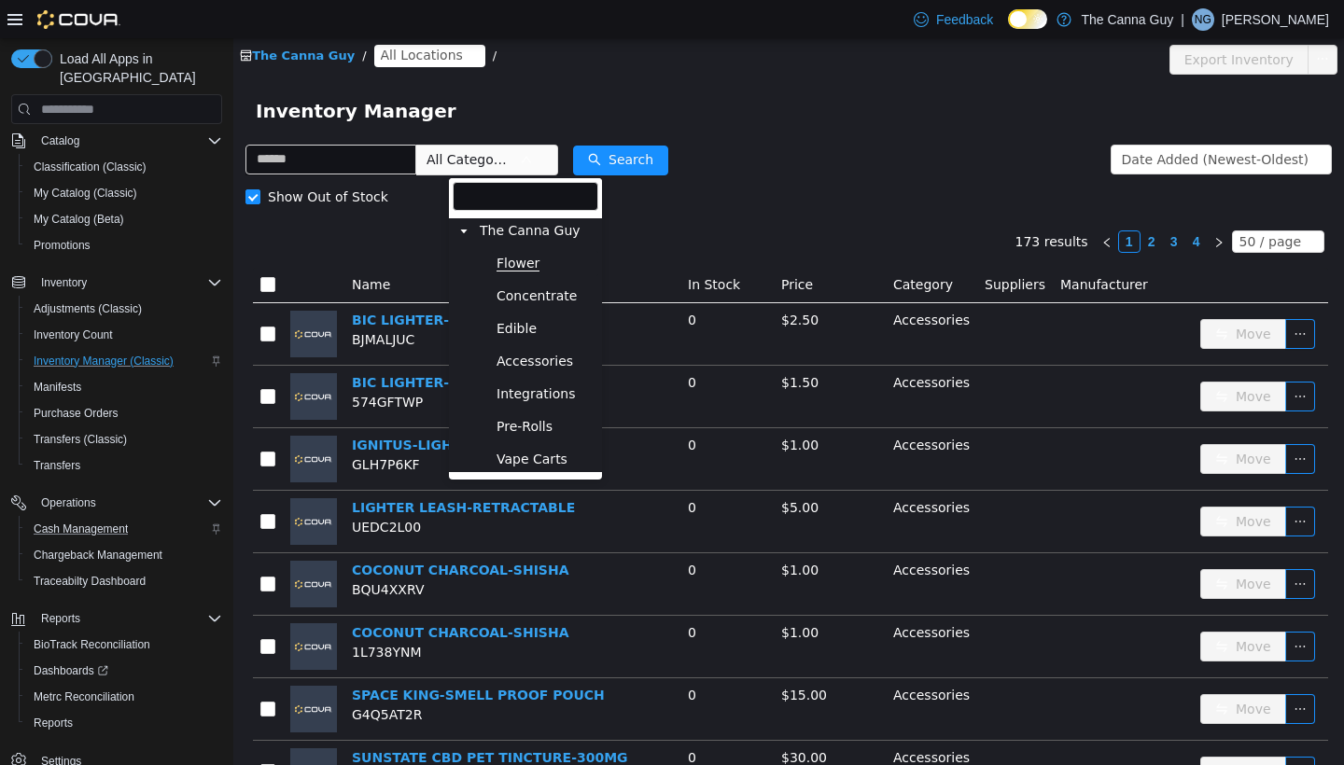
click at [531, 269] on span "Flower" at bounding box center [517, 264] width 43 height 16
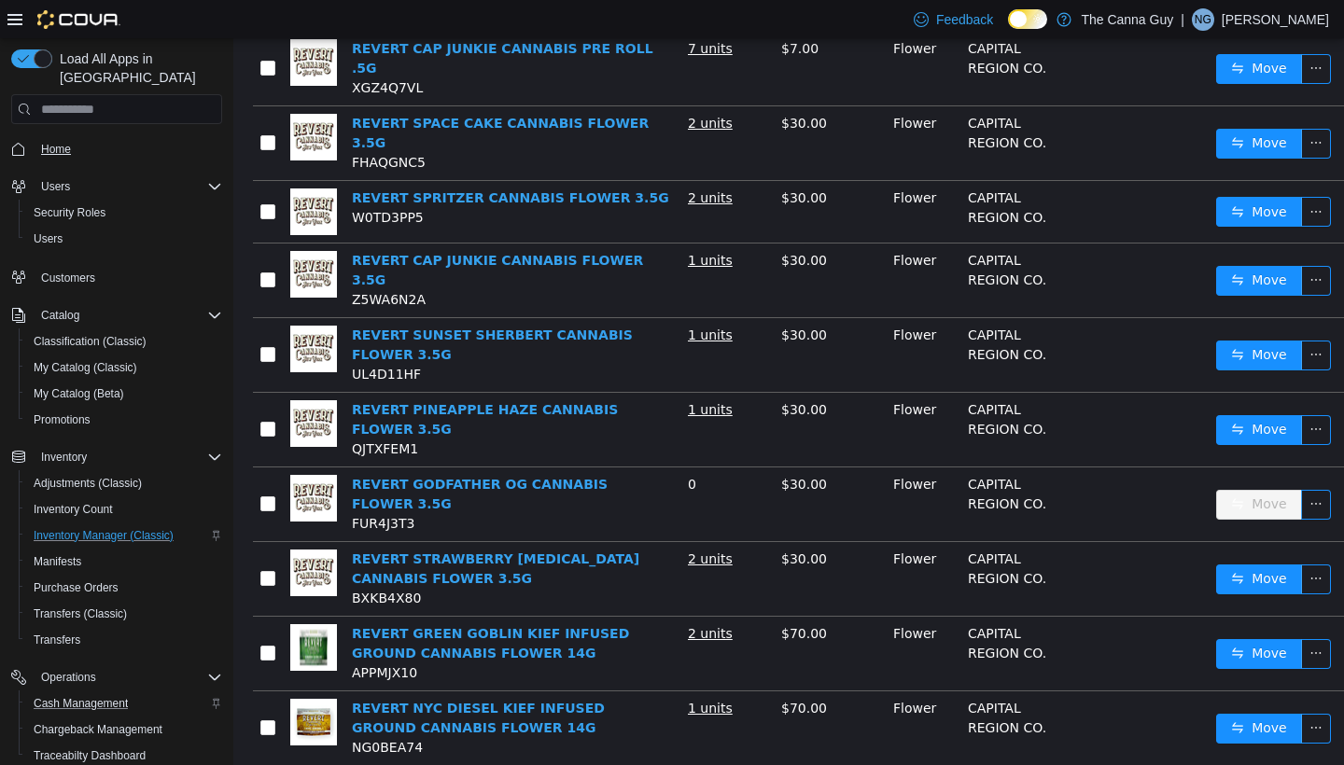
click at [58, 142] on span "Home" at bounding box center [56, 149] width 30 height 15
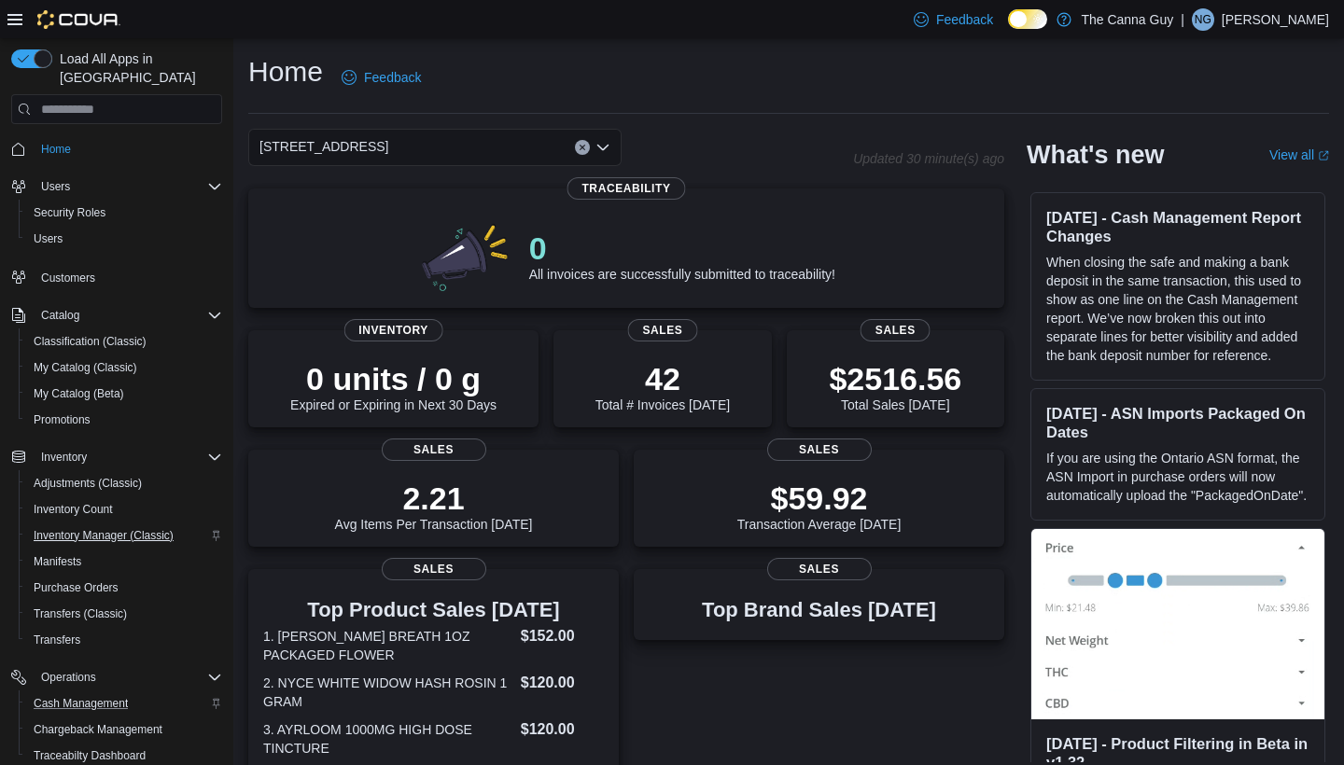
click at [116, 528] on span "Inventory Manager (Classic)" at bounding box center [104, 535] width 140 height 15
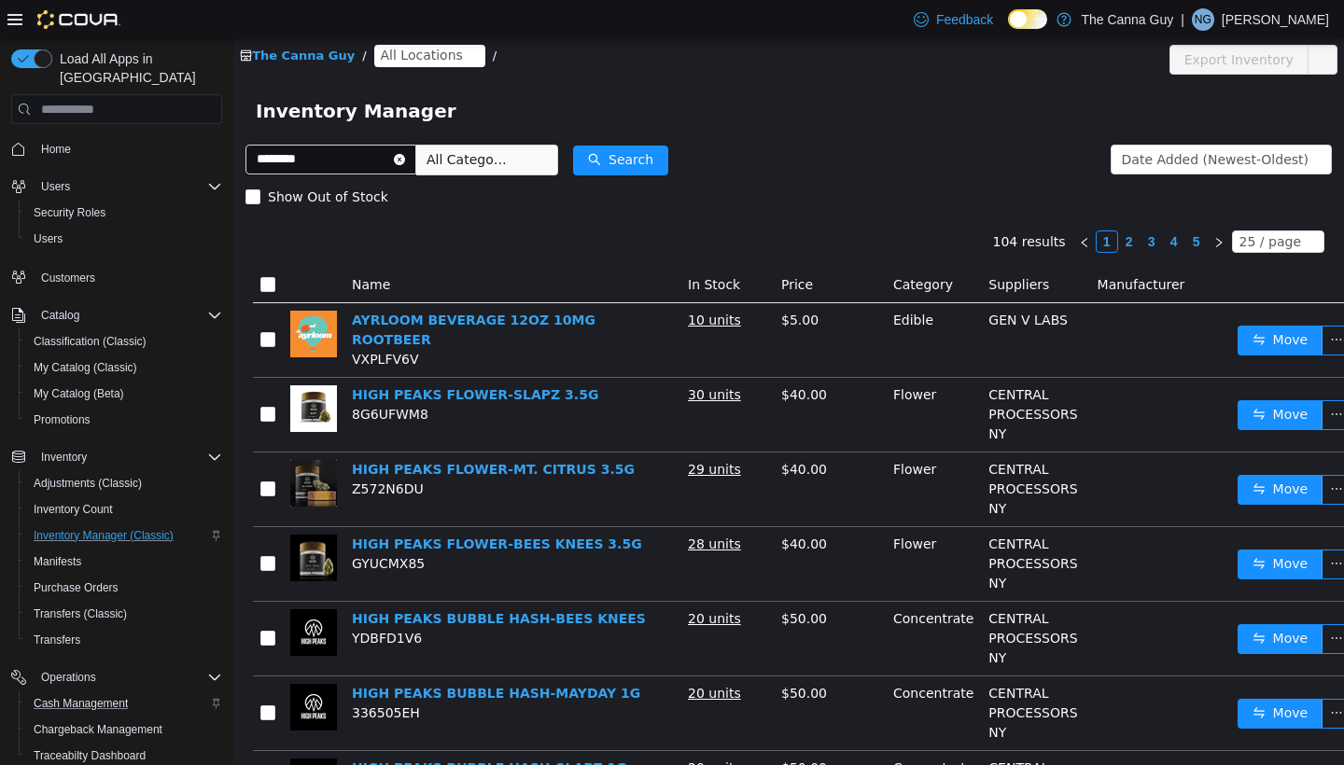
type input "********"
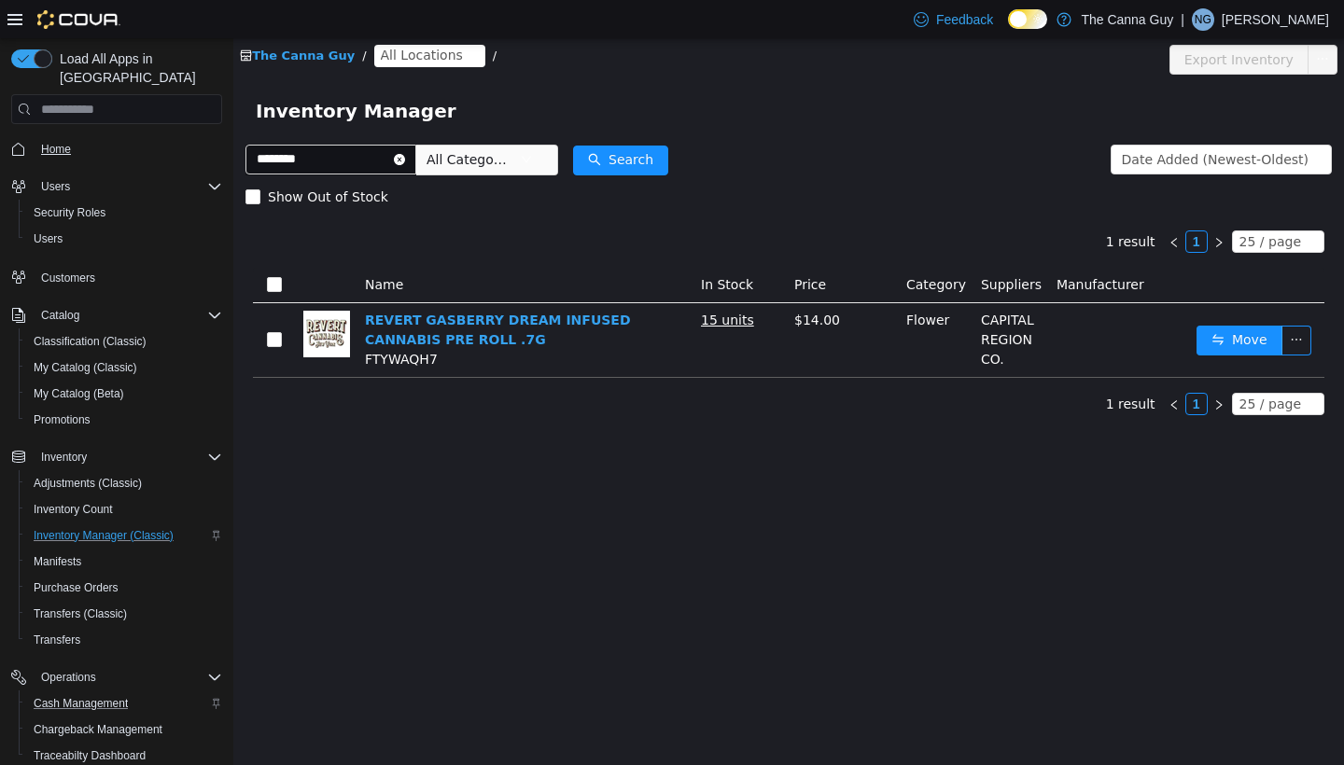
click at [57, 142] on span "Home" at bounding box center [56, 149] width 30 height 15
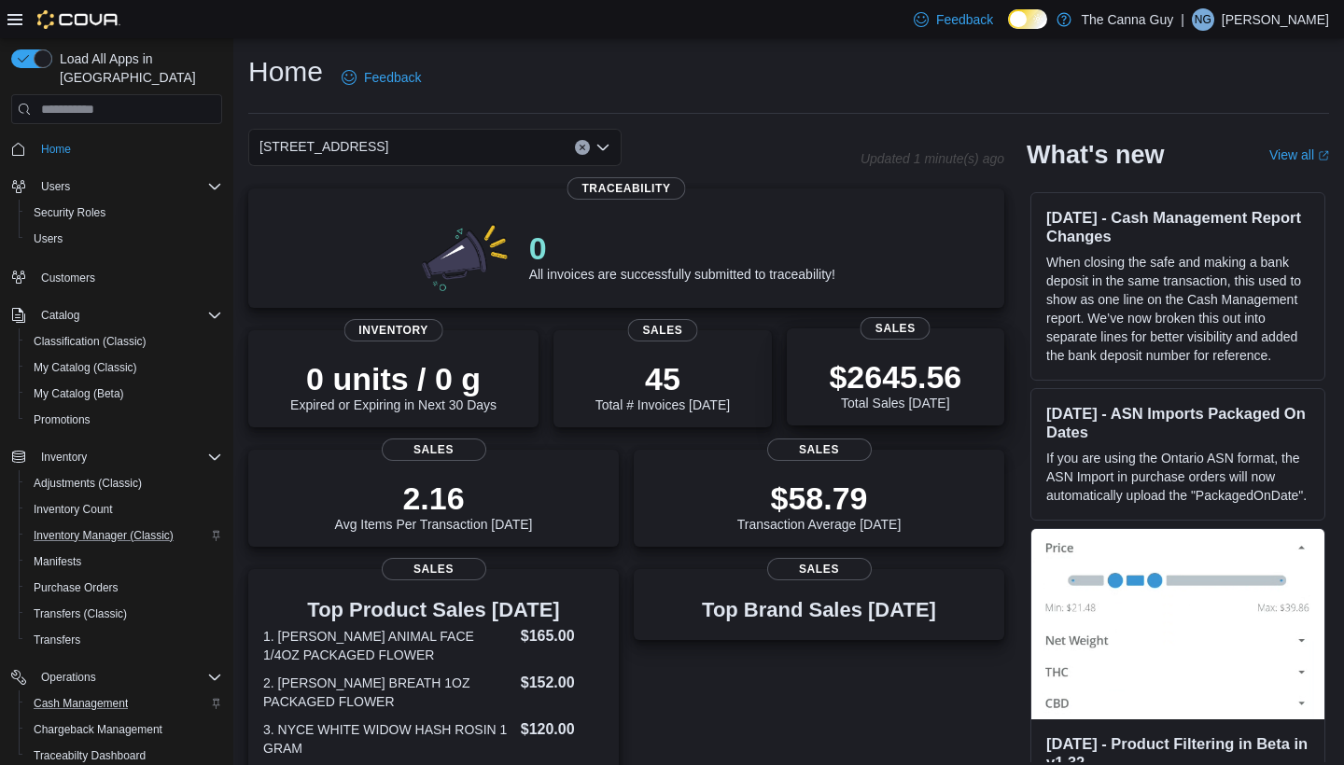
click at [818, 351] on div "$2645.56 Total Sales [DATE]" at bounding box center [896, 381] width 188 height 60
